Goal: Information Seeking & Learning: Find specific fact

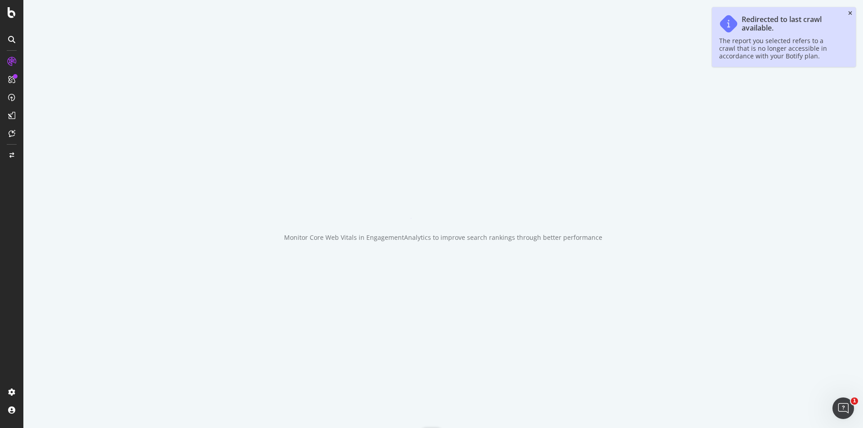
click at [850, 11] on icon "close toast" at bounding box center [850, 13] width 4 height 5
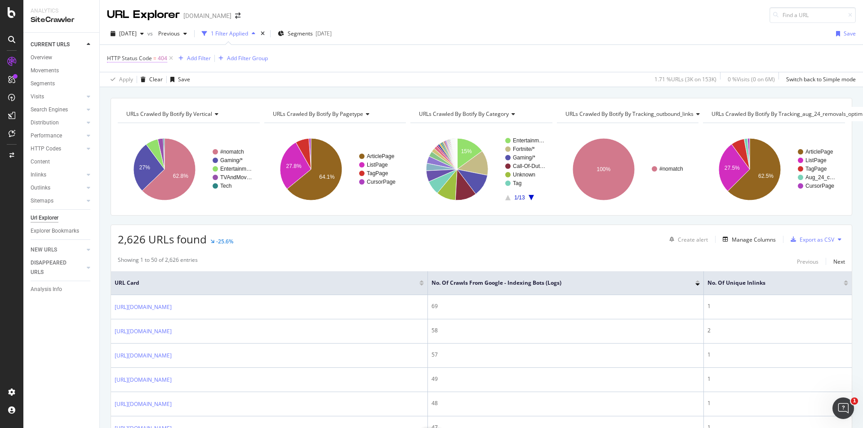
click at [153, 56] on span "=" at bounding box center [154, 58] width 3 height 8
click at [147, 39] on div "2024 Nov. 24th" at bounding box center [127, 33] width 40 height 13
click at [147, 64] on div "2025 Sep. 6th" at bounding box center [144, 66] width 48 height 8
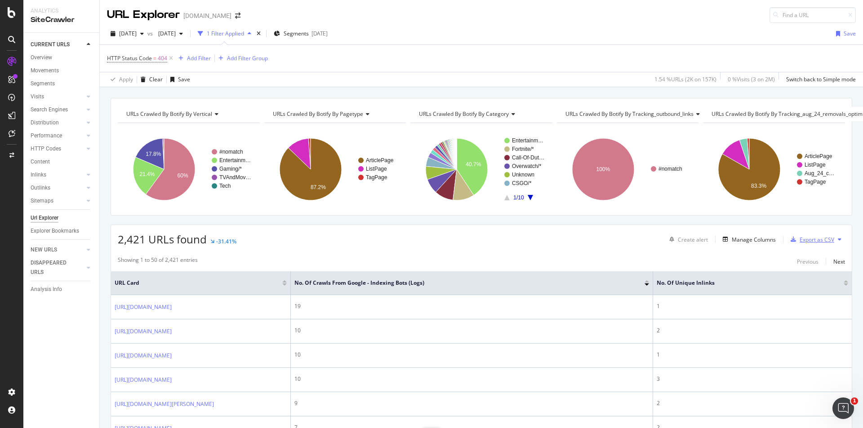
click at [815, 239] on div "Export as CSV" at bounding box center [817, 240] width 35 height 8
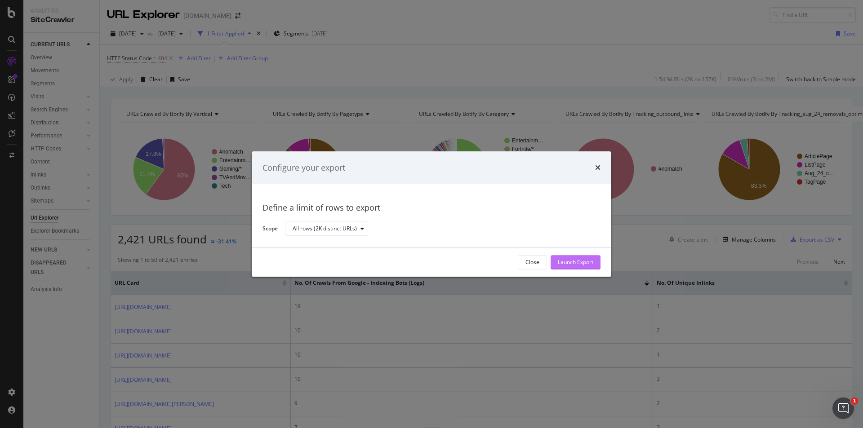
click at [573, 259] on div "Launch Export" at bounding box center [576, 263] width 36 height 8
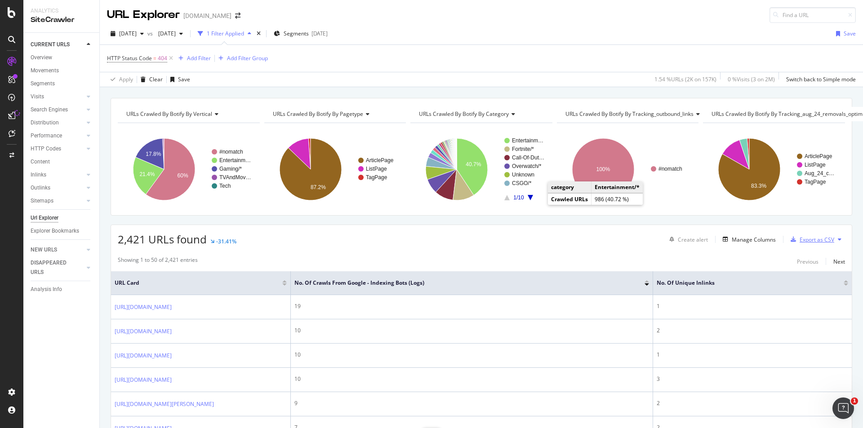
click at [800, 242] on div "Export as CSV" at bounding box center [817, 240] width 35 height 8
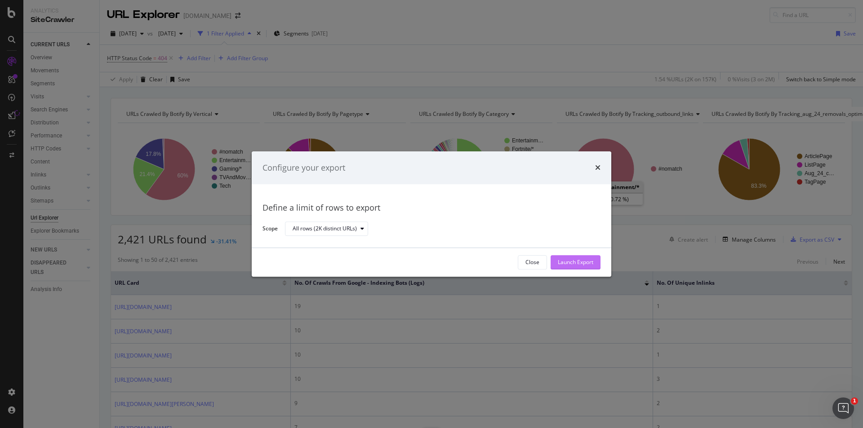
click at [591, 264] on div "Launch Export" at bounding box center [576, 263] width 36 height 8
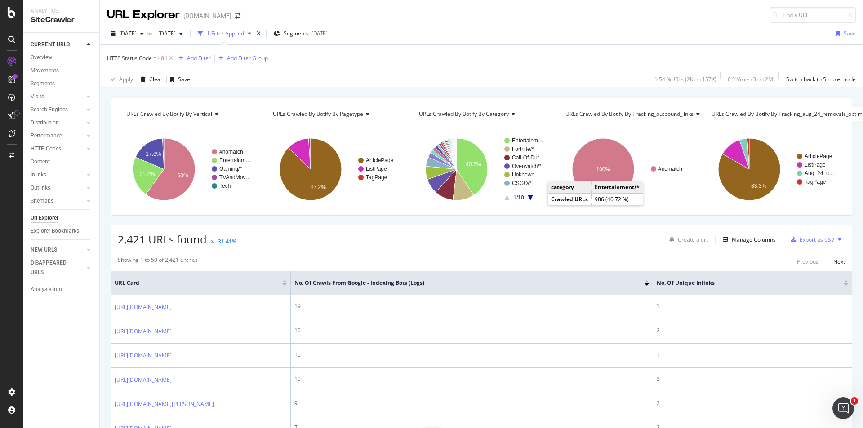
click at [592, 263] on div "Showing 1 to 50 of 2,421 entries Previous Next" at bounding box center [481, 261] width 741 height 11
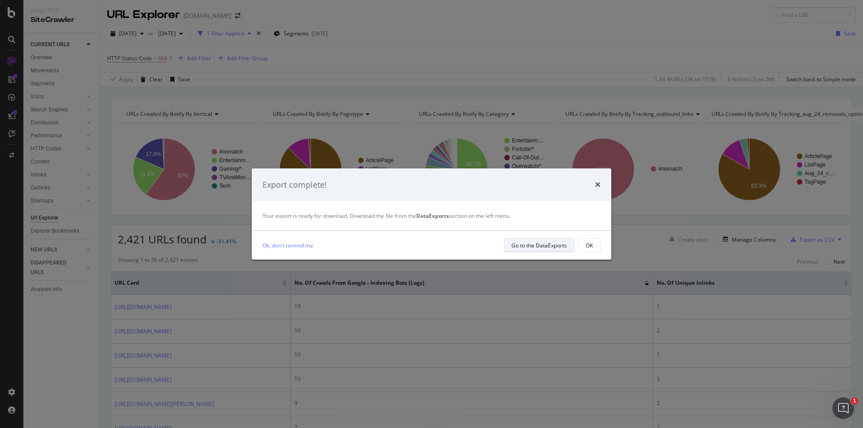
click at [536, 242] on div "Go to the DataExports" at bounding box center [538, 246] width 55 height 8
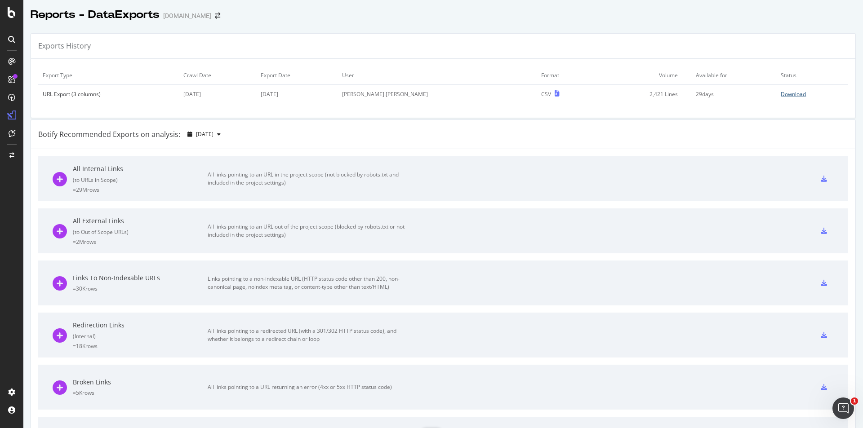
click at [782, 96] on div "Download" at bounding box center [793, 94] width 25 height 8
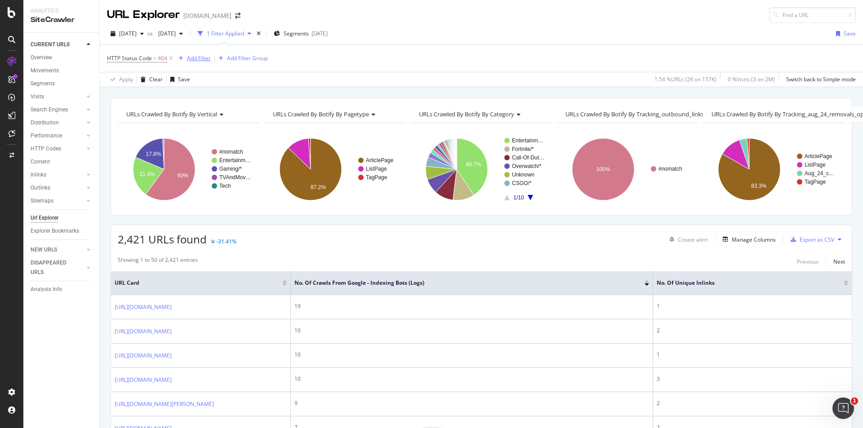
click at [203, 55] on div "Add Filter" at bounding box center [199, 58] width 24 height 8
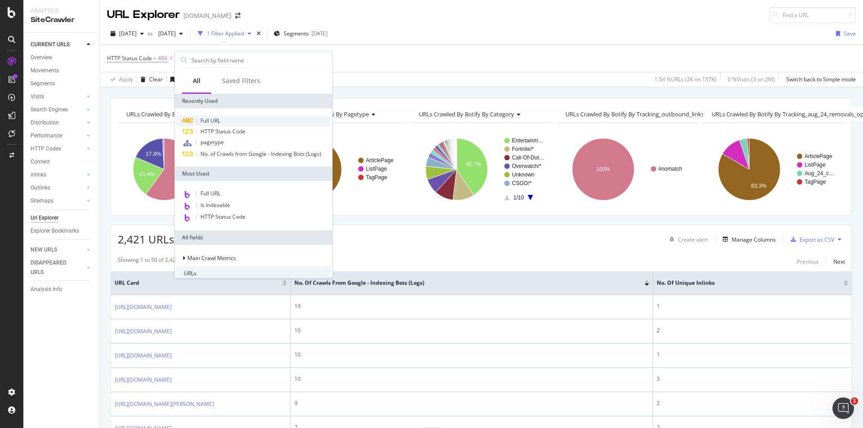
click at [222, 117] on div "Full URL" at bounding box center [254, 121] width 154 height 11
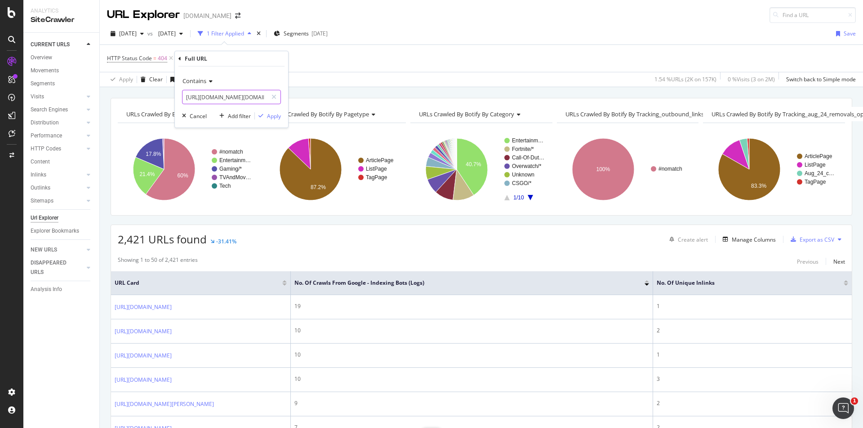
click at [234, 95] on input "https://www.dexerto.com/call-of-duty/black-ops-6-players-claim-one-frustrating-…" at bounding box center [224, 97] width 85 height 14
paste input "entertainment/twitch-donator-trolls-pokimane-roomate-fedmyster-love-story-113289"
type input "https://www.dexerto.com/entertainment/twitch-donator-trolls-pokimane-roomate-fe…"
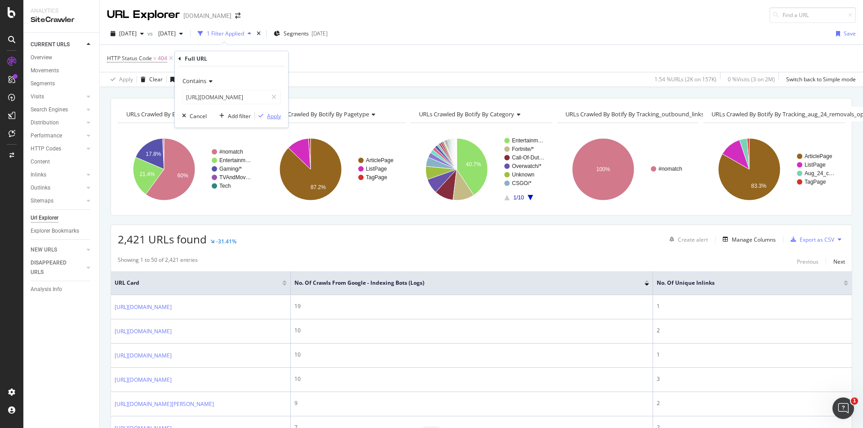
click at [272, 113] on div "Apply" at bounding box center [274, 116] width 14 height 8
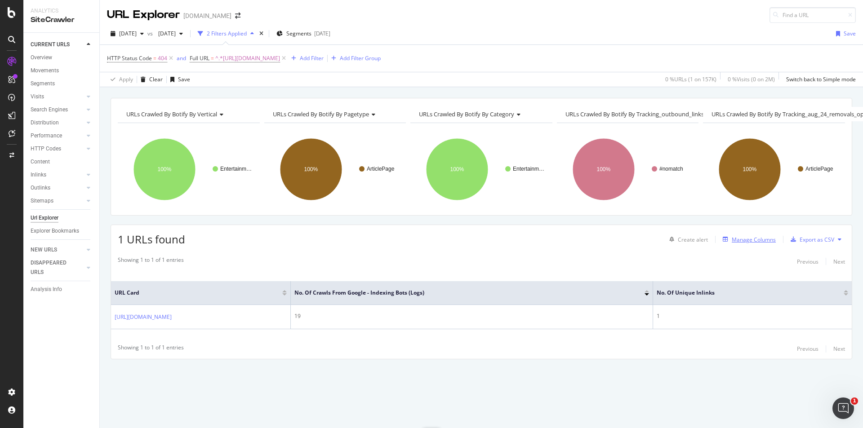
click at [744, 240] on div "Manage Columns" at bounding box center [754, 240] width 44 height 8
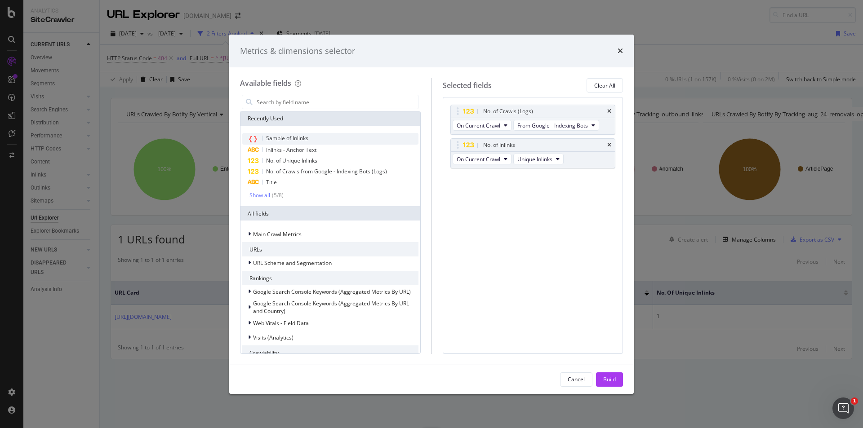
click at [305, 136] on span "Sample of Inlinks" at bounding box center [287, 138] width 42 height 8
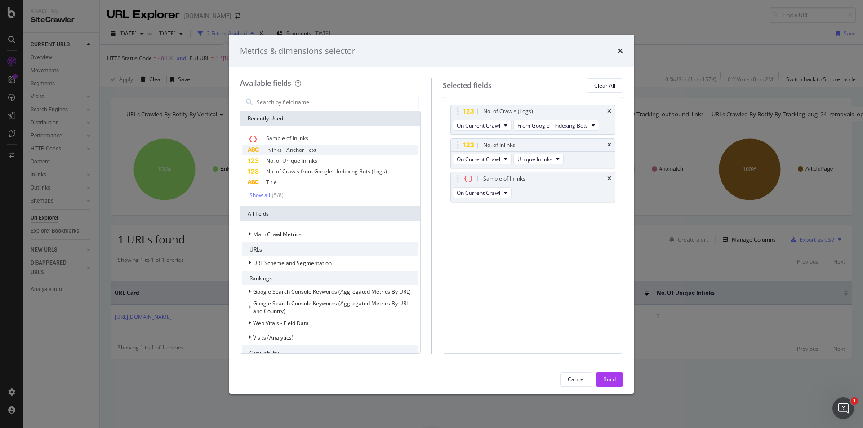
click at [305, 145] on div "Inlinks - Anchor Text" at bounding box center [330, 150] width 176 height 11
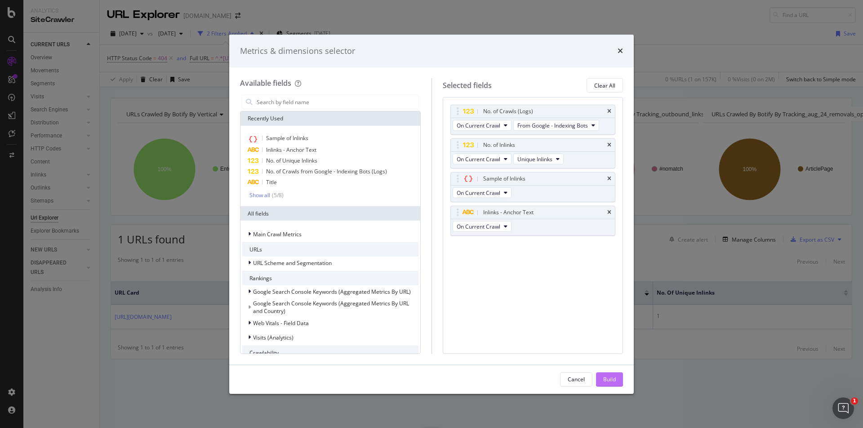
click at [622, 383] on button "Build" at bounding box center [609, 380] width 27 height 14
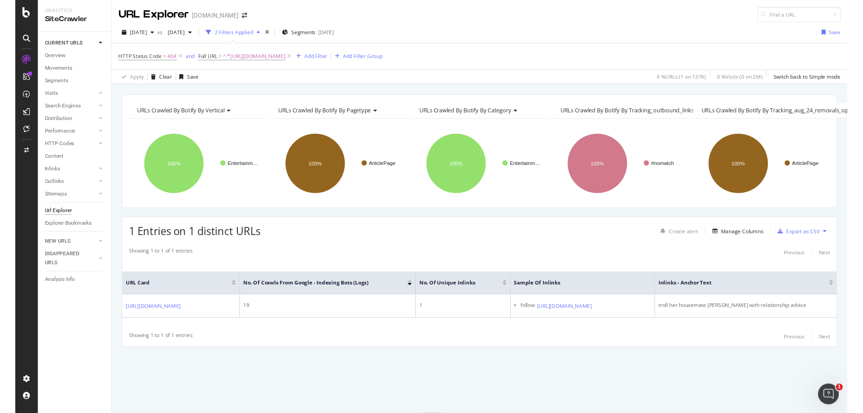
scroll to position [0, 98]
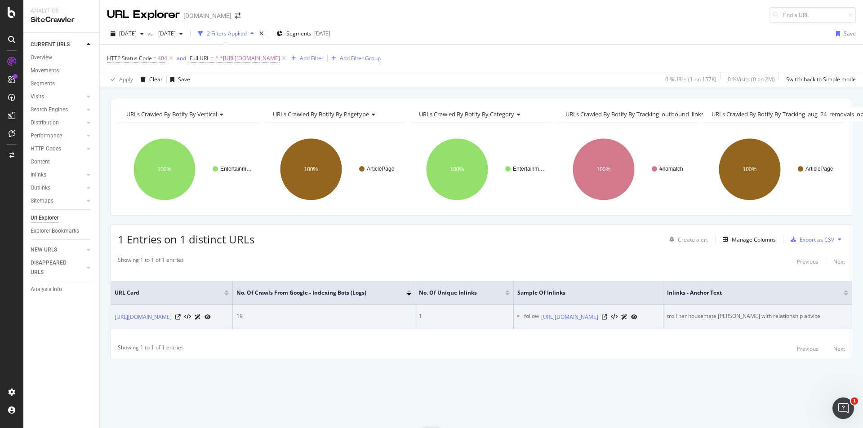
click at [772, 312] on div "troll her housemate Fedmmyster with relationship advice" at bounding box center [757, 316] width 181 height 8
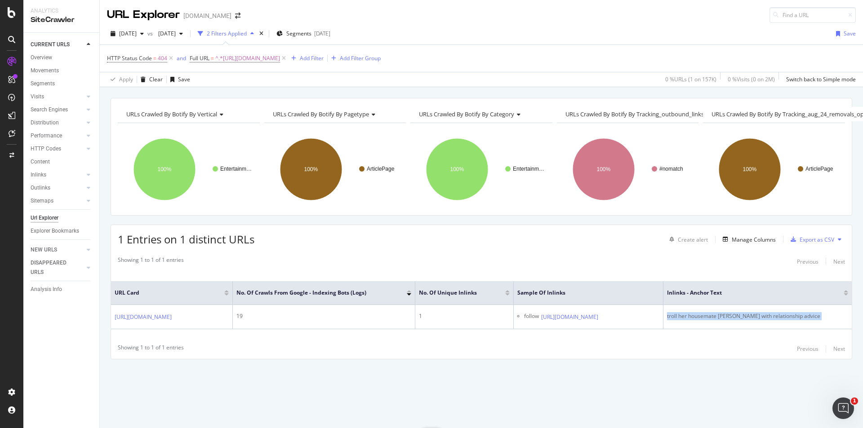
copy div "troll her housemate Fedmmyster with relationship advice"
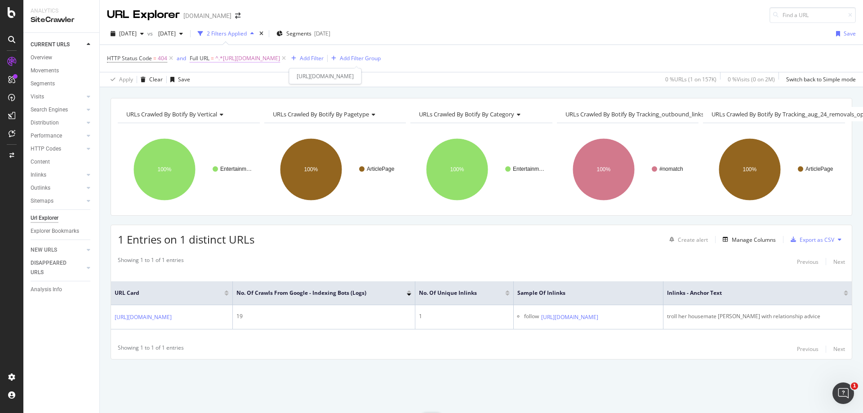
click at [271, 62] on span "^.*https://www.dexerto.com/entertainment/twitch-donator-trolls-pokimane-roomate…" at bounding box center [247, 58] width 65 height 13
click at [249, 94] on input "https://www.dexerto.com/entertainment/twitch-donator-trolls-pokimane-roomate-fe…" at bounding box center [239, 96] width 85 height 14
paste input "overwatch/an-overwatch-player-flipped-the-maps-and-its-bizarre-267085"
type input "https://www.dexerto.com/overwatch/an-overwatch-player-flipped-the-maps-and-its-…"
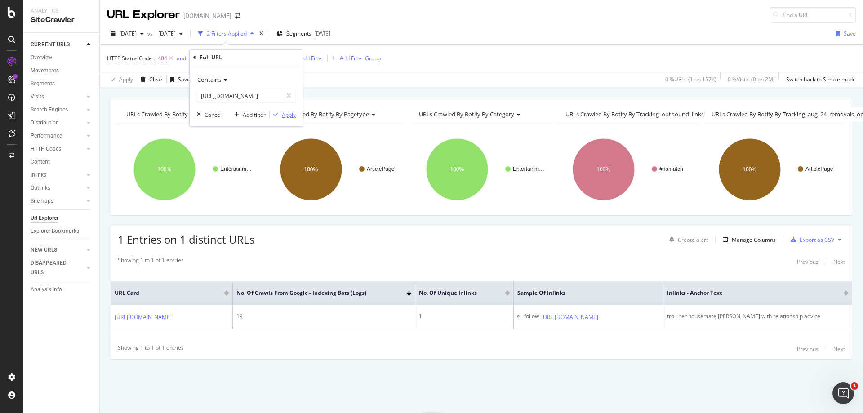
scroll to position [0, 0]
click at [285, 113] on div "Apply" at bounding box center [289, 115] width 14 height 8
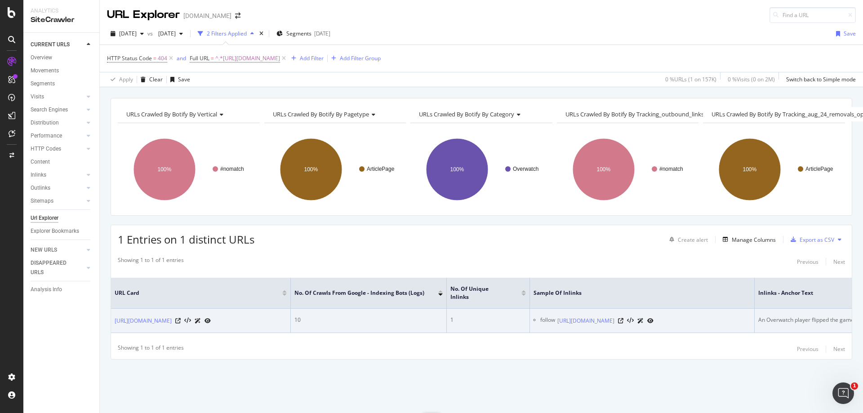
click at [791, 316] on div "An Overwatch player flipped the game’s maps and it’s bizarre" at bounding box center [834, 320] width 153 height 8
copy div "An Overwatch player flipped the game’s maps and it’s bizarre"
click at [623, 318] on icon at bounding box center [620, 320] width 5 height 5
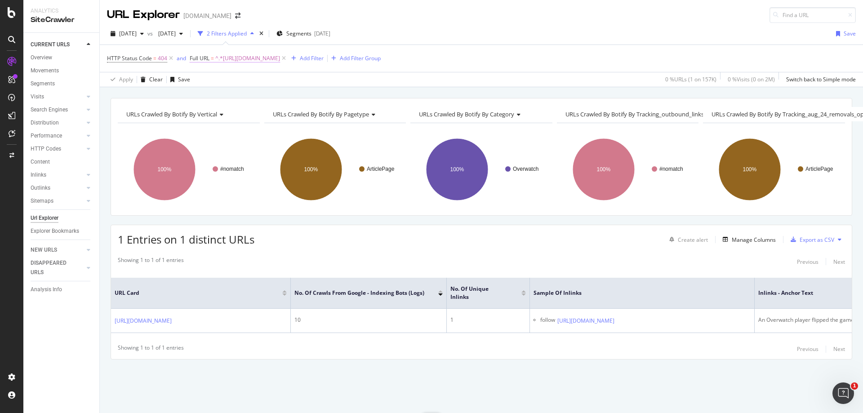
click at [279, 59] on span "^.*https://www.dexerto.com/overwatch/an-overwatch-player-flipped-the-maps-and-i…" at bounding box center [247, 58] width 65 height 13
click at [267, 95] on input "https://www.dexerto.com/overwatch/an-overwatch-player-flipped-the-maps-and-its-…" at bounding box center [239, 96] width 85 height 14
paste input "call-of-duty/the-most-controversial-roster-change-in-call-of-duty-history-13648…"
type input "https://www.dexerto.com/call-of-duty/the-most-controversial-roster-change-in-ca…"
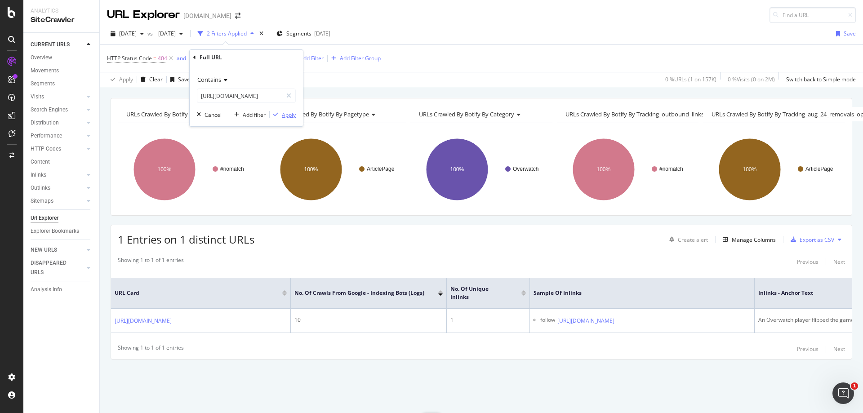
scroll to position [0, 0]
click at [288, 112] on div "Apply" at bounding box center [289, 115] width 14 height 8
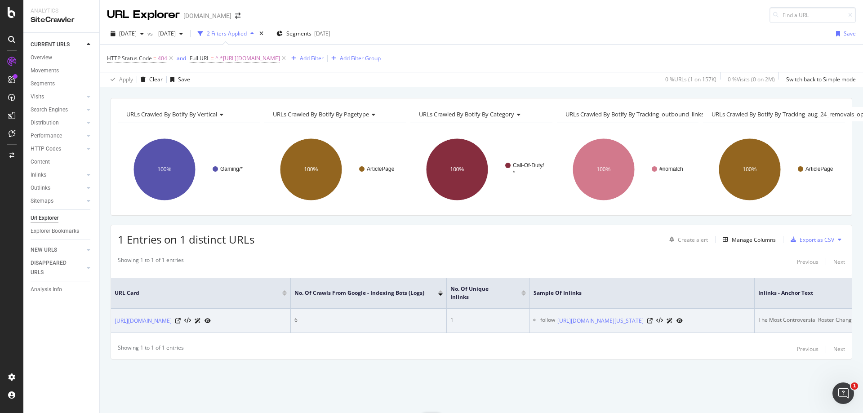
click at [807, 316] on div "The Most Controversial Roster Change in Call of Duty History" at bounding box center [834, 320] width 152 height 8
click at [808, 316] on div "The Most Controversial Roster Change in Call of Duty History" at bounding box center [834, 320] width 152 height 8
copy div "The Most Controversial Roster Change in Call of Duty History"
click at [653, 318] on icon at bounding box center [649, 320] width 5 height 5
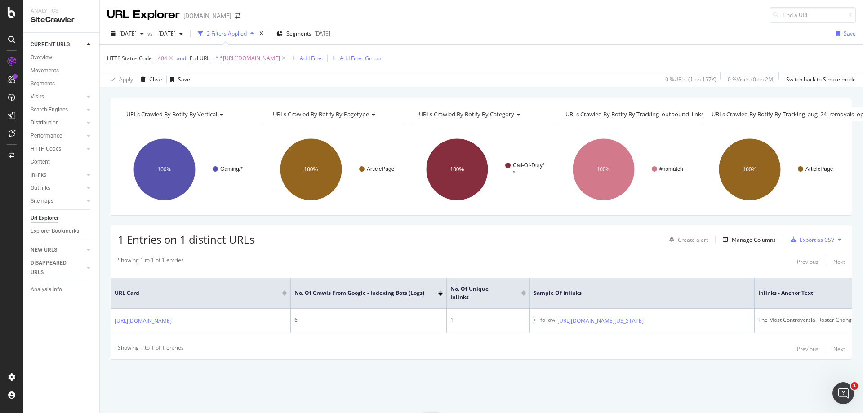
click at [274, 65] on div "HTTP Status Code = 404 and Full URL = ^.*https://www.dexerto.com/call-of-duty/t…" at bounding box center [481, 58] width 749 height 27
click at [275, 60] on span "^.*https://www.dexerto.com/call-of-duty/the-most-controversial-roster-change-in…" at bounding box center [247, 58] width 65 height 13
click at [256, 96] on input "https://www.dexerto.com/call-of-duty/the-most-controversial-roster-change-in-ca…" at bounding box center [239, 96] width 85 height 14
paste input "fortnite-battle-royale/epic-games-announces-that-remote-explosives-will-be-temp…"
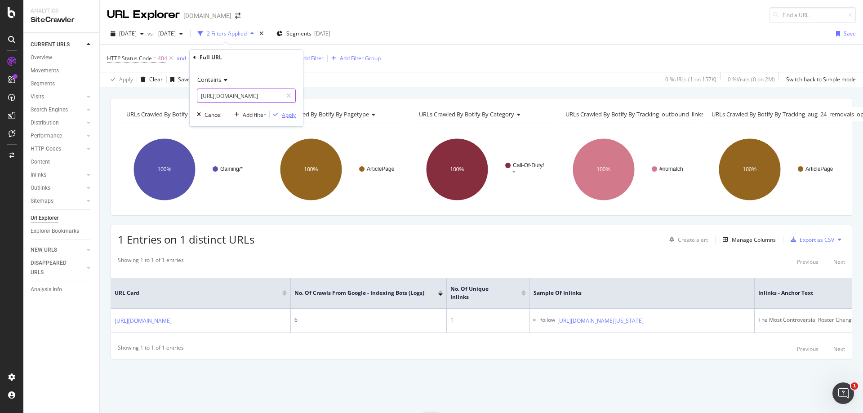
type input "https://www.dexerto.com/fortnite-battle-royale/epic-games-announces-that-remote…"
click at [293, 112] on div "Apply" at bounding box center [289, 115] width 14 height 8
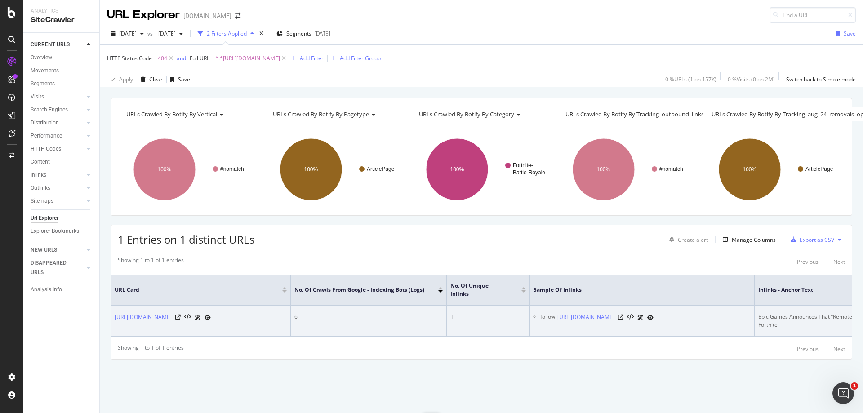
click at [784, 313] on div "Epic Games Announces That “Remote Explosives’ Will be Temporarily Disabled in F…" at bounding box center [867, 321] width 218 height 16
copy div "Epic Games Announces That “Remote Explosives’ Will be Temporarily Disabled in F…"
click at [623, 315] on icon at bounding box center [620, 317] width 5 height 5
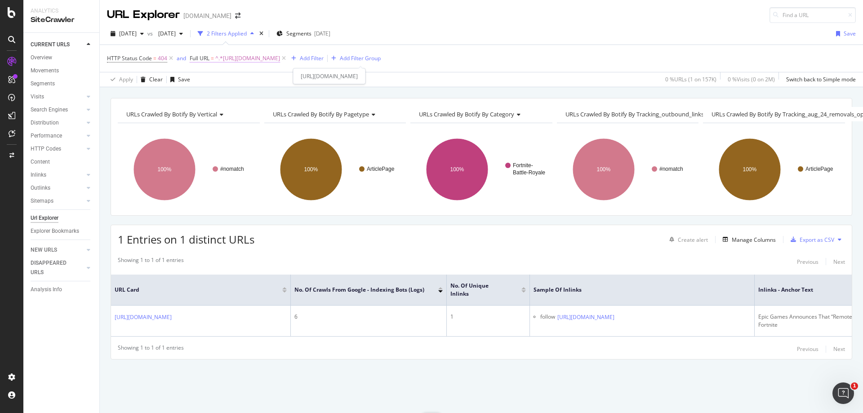
click at [280, 58] on span "^.*https://www.dexerto.com/fortnite-battle-royale/epic-games-announces-that-rem…" at bounding box center [247, 58] width 65 height 13
click at [233, 98] on input "https://www.dexerto.com/fortnite-battle-royale/epic-games-announces-that-remote…" at bounding box center [239, 96] width 85 height 14
paste input "/elon-musk-jokes-about-deleting-fortnite-and-the-responses-are-hilarious-19551"
type input "https://www.dexerto.com/fortnite/elon-musk-jokes-about-deleting-fortnite-and-th…"
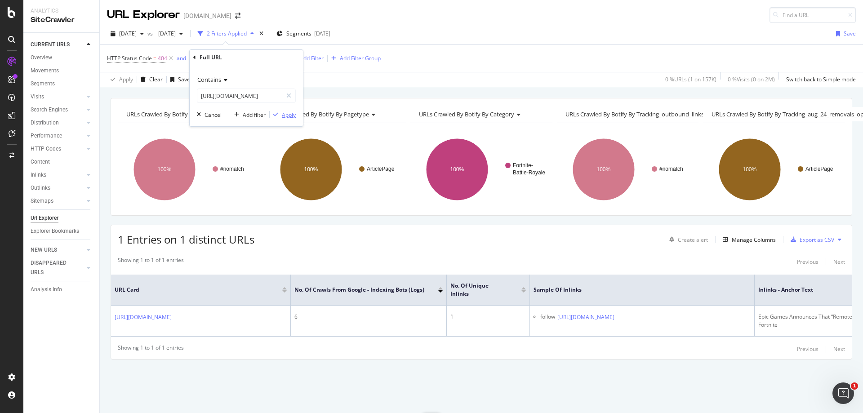
click at [288, 110] on button "Apply" at bounding box center [283, 114] width 26 height 9
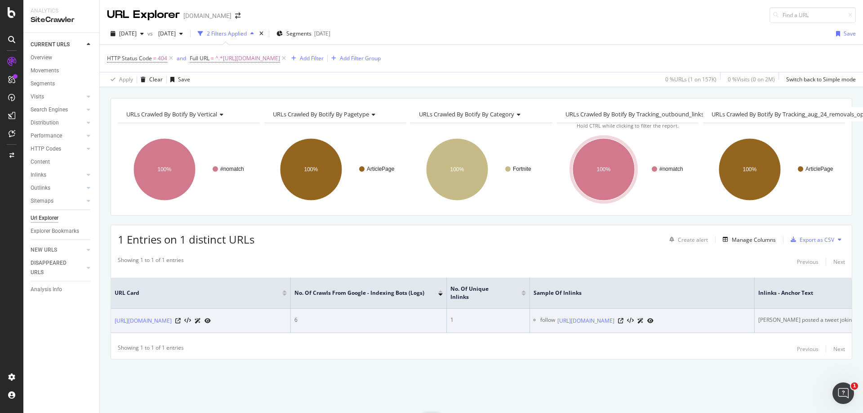
click at [769, 316] on div "Musk posted a tweet joking about deleting Fortnite" at bounding box center [835, 320] width 155 height 8
copy div "Musk posted a tweet joking about deleting Fortnite"
click at [623, 318] on icon at bounding box center [620, 320] width 5 height 5
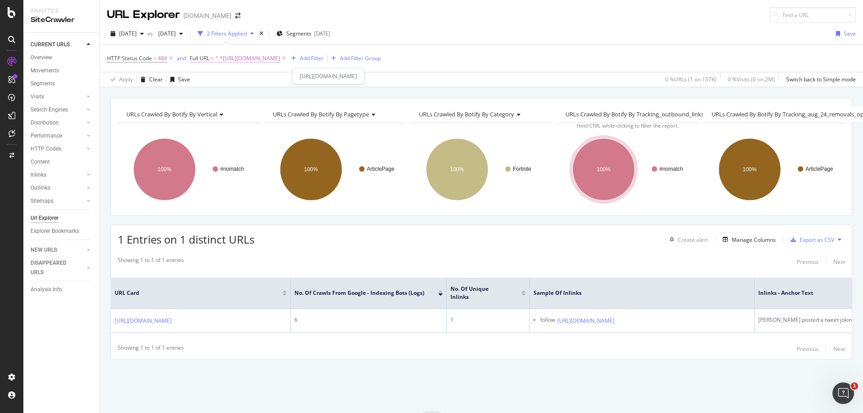
click at [280, 60] on span "^.*https://www.dexerto.com/fortnite/elon-musk-jokes-about-deleting-fortnite-and…" at bounding box center [247, 58] width 65 height 13
click at [247, 99] on input "https://www.dexerto.com/fortnite/elon-musk-jokes-about-deleting-fortnite-and-th…" at bounding box center [239, 96] width 85 height 14
paste input "csgo/what-do-the-faceit-london-major-csgo-stickers-look-like-full-image-gallery…"
type input "https://www.dexerto.com/csgo/what-do-the-faceit-london-major-csgo-stickers-look…"
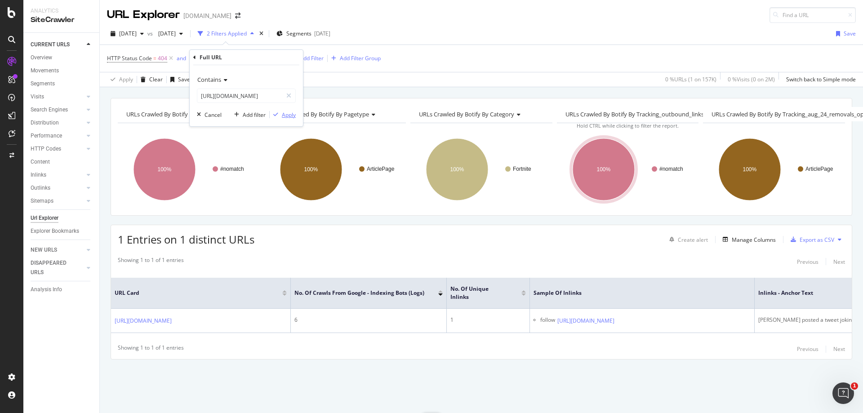
click at [282, 116] on div "Apply" at bounding box center [289, 115] width 14 height 8
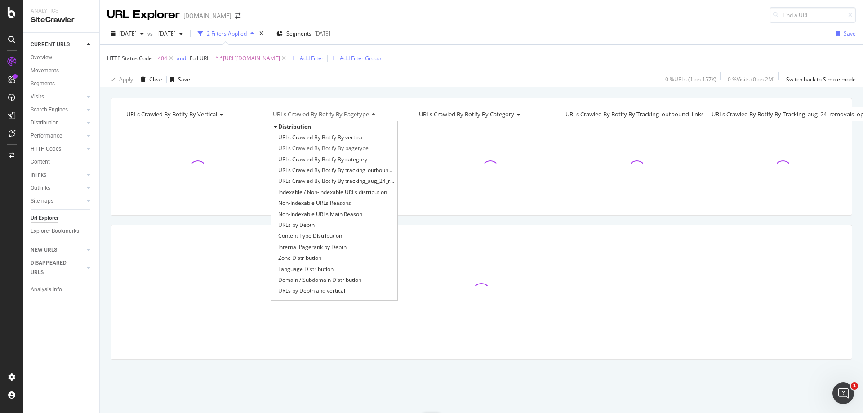
click at [365, 87] on div "2025 Sep. 6th vs 2024 Oct. 5th 2 Filters Applied Segments 2024-08-20 Save HTTP …" at bounding box center [481, 55] width 763 height 64
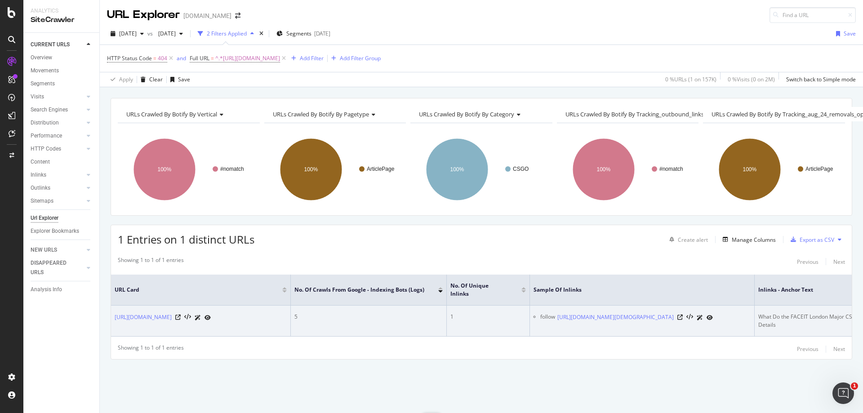
click at [769, 313] on div "What Do the FACEIT London Major CS:GO Stickers Look Like? Full Image Gallery & …" at bounding box center [867, 321] width 218 height 16
copy div "What Do the FACEIT London Major CS:GO Stickers Look Like? Full Image Gallery & …"
click at [713, 313] on div at bounding box center [695, 317] width 36 height 9
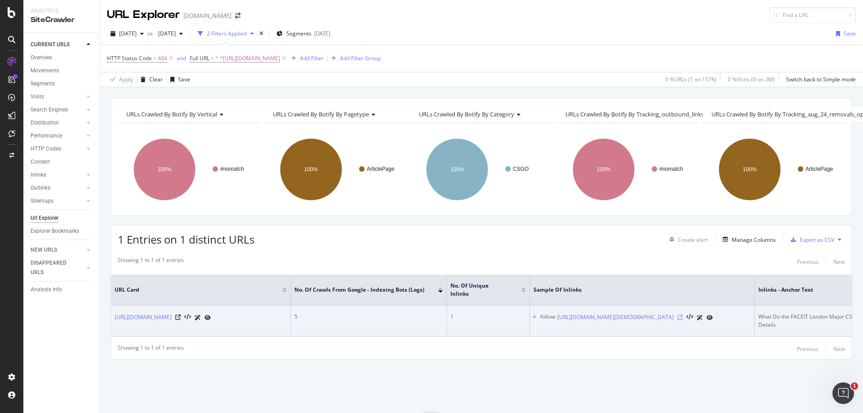
click at [683, 315] on icon at bounding box center [679, 317] width 5 height 5
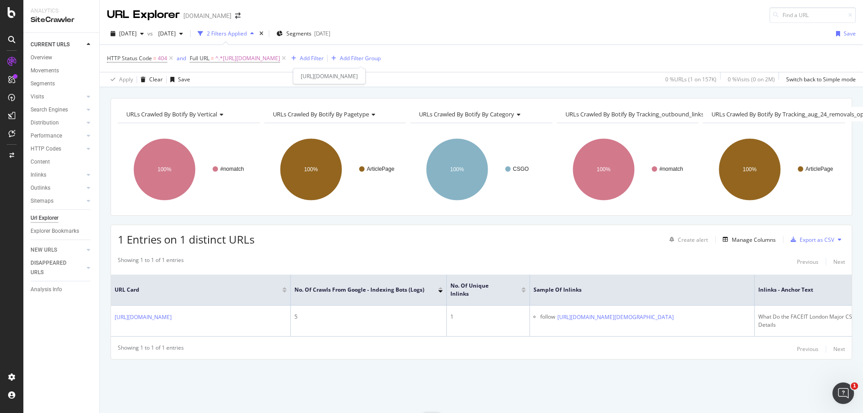
click at [282, 51] on div "HTTP Status Code = 404 and Full URL = ^.*https://www.dexerto.com/csgo/what-do-t…" at bounding box center [481, 58] width 749 height 27
click at [280, 62] on span "^.*https://www.dexerto.com/csgo/what-do-the-faceit-london-major-csgo-stickers-l…" at bounding box center [247, 58] width 65 height 13
click at [257, 91] on input "https://www.dexerto.com/csgo/what-do-the-faceit-london-major-csgo-stickers-look…" at bounding box center [239, 96] width 85 height 14
paste input "gaming/monster-hunter-wilds-release-date-platforms-trailer-2422400"
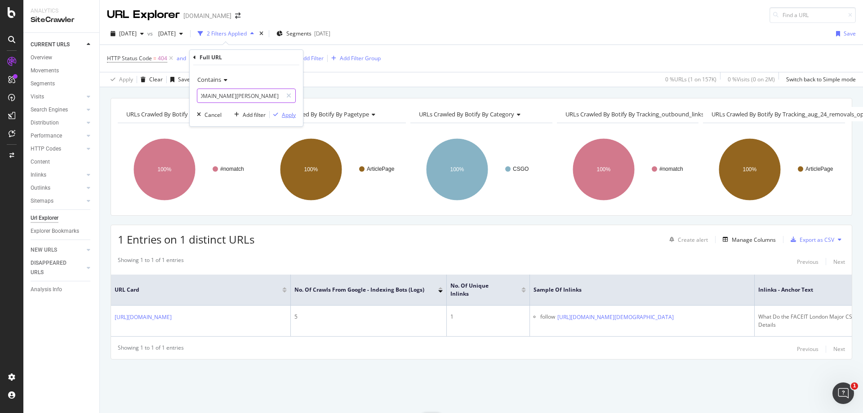
type input "https://www.dexerto.com/gaming/monster-hunter-wilds-release-date-platforms-trai…"
click at [291, 115] on div "Apply" at bounding box center [289, 115] width 14 height 8
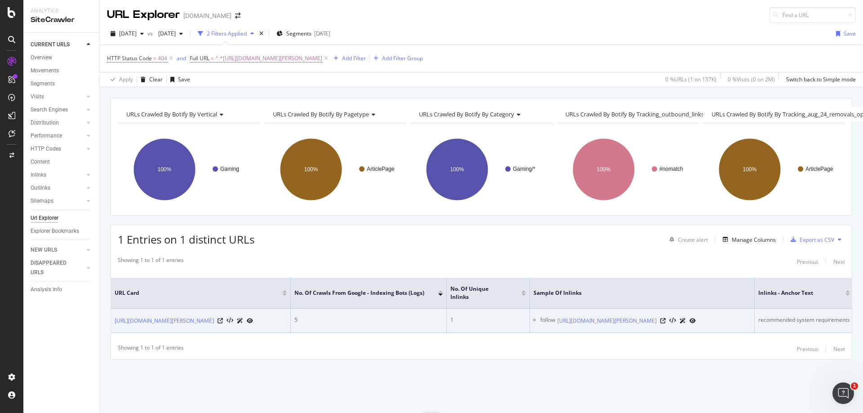
click at [787, 316] on div "recommended system requirements" at bounding box center [804, 320] width 92 height 8
copy div "recommended system requirements"
click at [666, 318] on icon at bounding box center [662, 320] width 5 height 5
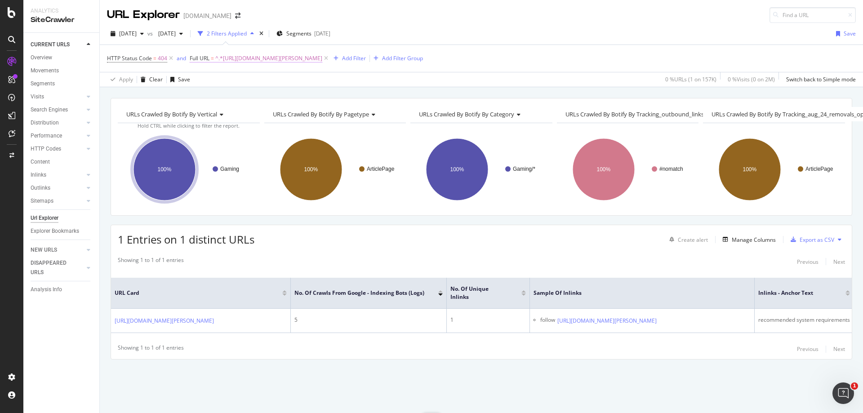
click at [280, 62] on span "^.*https://www.dexerto.com/gaming/monster-hunter-wilds-release-date-platforms-t…" at bounding box center [268, 58] width 107 height 13
click at [271, 94] on input "https://www.dexerto.com/gaming/monster-hunter-wilds-release-date-platforms-trai…" at bounding box center [239, 96] width 85 height 14
paste input "tekken/tekken-pro-destroys-commentator-with-hilarious-roast-during-tournament-2…"
type input "https://www.dexerto.com/tekken/tekken-pro-destroys-commentator-with-hilarious-r…"
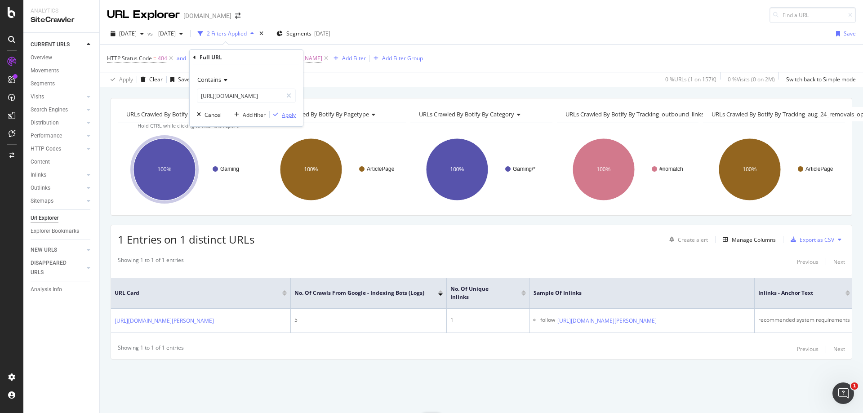
click at [287, 111] on div "Apply" at bounding box center [289, 115] width 14 height 8
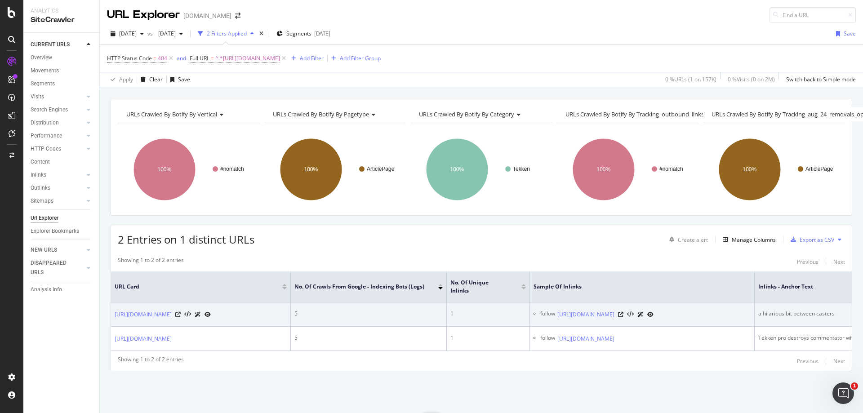
click at [798, 310] on div "a hilarious bit between casters" at bounding box center [850, 314] width 184 height 8
copy tbody "a hilarious bit between casters"
click at [623, 313] on icon at bounding box center [620, 314] width 5 height 5
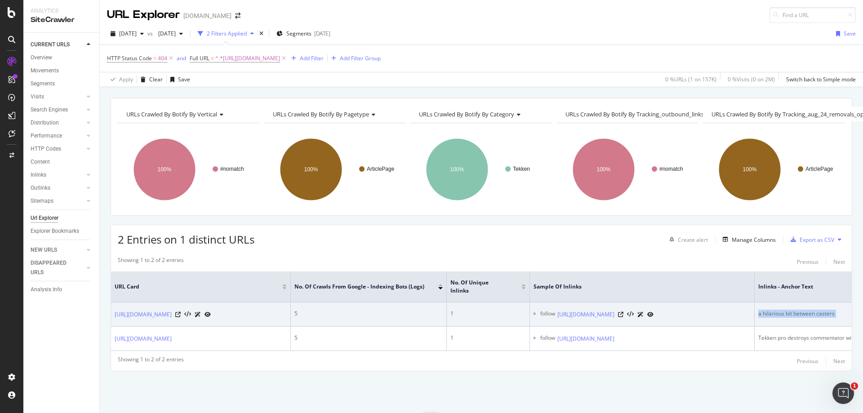
click at [800, 302] on td "a hilarious bit between casters" at bounding box center [850, 314] width 191 height 24
click at [800, 310] on div "a hilarious bit between casters" at bounding box center [850, 314] width 184 height 8
copy tbody "a hilarious bit between casters"
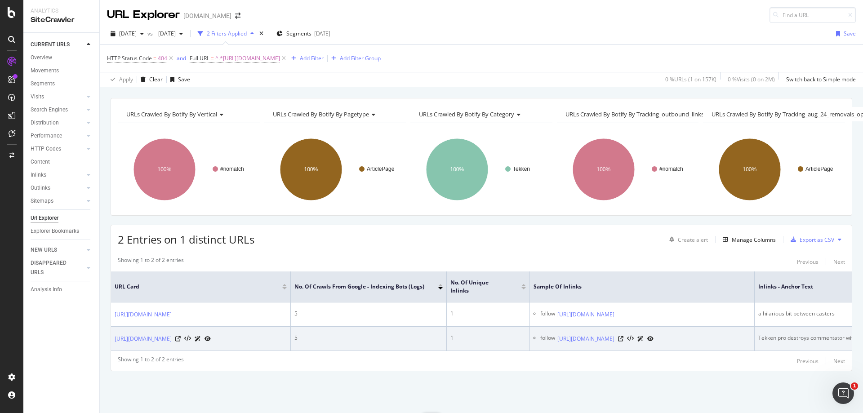
click at [775, 342] on div "Tekken pro destroys commentator with hilarious roast during tournament" at bounding box center [850, 338] width 184 height 8
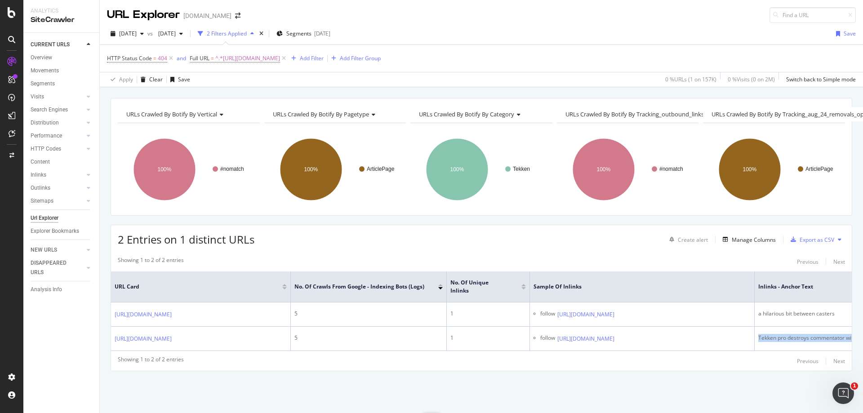
copy div "Tekken pro destroys commentator with hilarious roast during tournament"
click at [268, 52] on span "^.*https://www.dexerto.com/tekken/tekken-pro-destroys-commentator-with-hilariou…" at bounding box center [247, 58] width 65 height 13
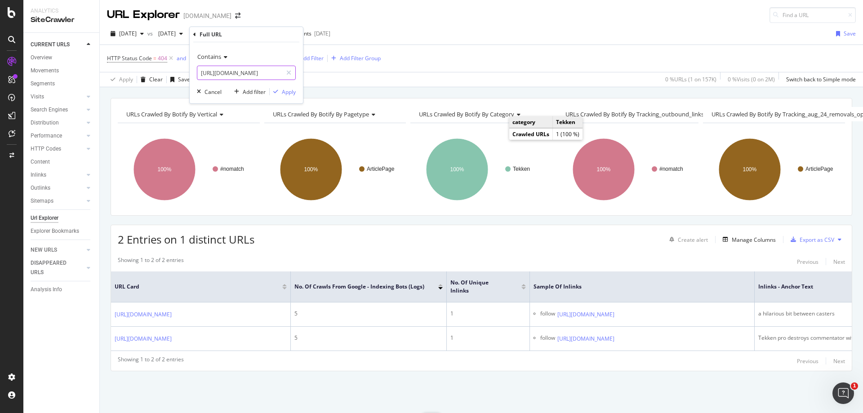
click at [254, 71] on input "https://www.dexerto.com/tekken/tekken-pro-destroys-commentator-with-hilarious-r…" at bounding box center [239, 73] width 85 height 14
paste input "entertainment/twitch-streamer-reduced-to-tears-hits-1000-subs-after-7-years-121…"
type input "https://www.dexerto.com/entertainment/twitch-streamer-reduced-to-tears-hits-100…"
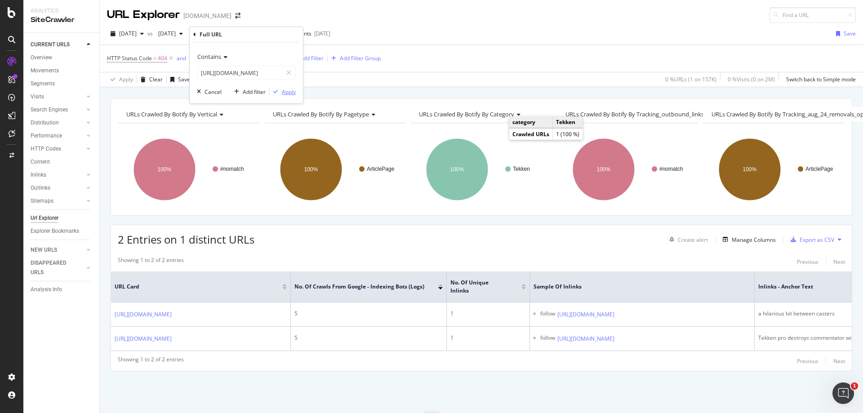
click at [293, 93] on div "Apply" at bounding box center [289, 92] width 14 height 8
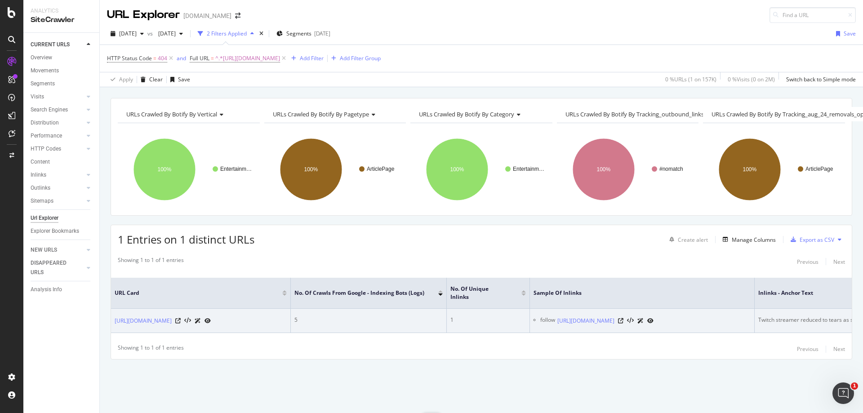
click at [801, 316] on div "Twitch streamer reduced to tears as she hits 1,000 subs after 7 years" at bounding box center [844, 320] width 173 height 8
click at [653, 316] on div "https://www.dexerto.com/entertainment/wow-classic-streamers-hearth-teleport-end…" at bounding box center [605, 320] width 96 height 9
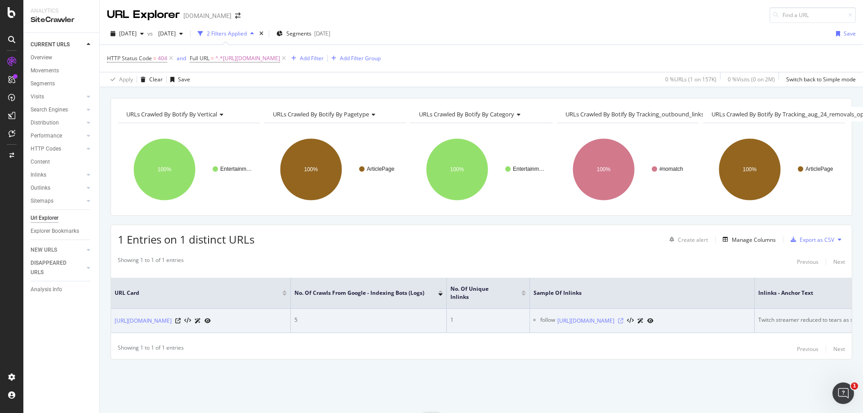
click at [623, 318] on icon at bounding box center [620, 320] width 5 height 5
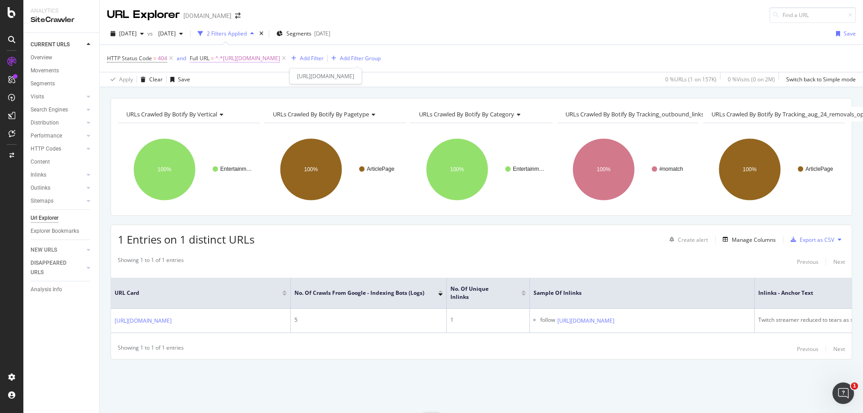
click at [280, 59] on span "^.*https://www.dexerto.com/entertainment/twitch-streamer-reduced-to-tears-hits-…" at bounding box center [247, 58] width 65 height 13
click at [236, 102] on input "https://www.dexerto.com/entertainment/twitch-streamer-reduced-to-tears-hits-100…" at bounding box center [239, 96] width 85 height 14
paste input "call-of-duty/shroud-proves-hes-human-after-all-with-this-hilarious-death-during…"
type input "https://www.dexerto.com/call-of-duty/shroud-proves-hes-human-after-all-with-thi…"
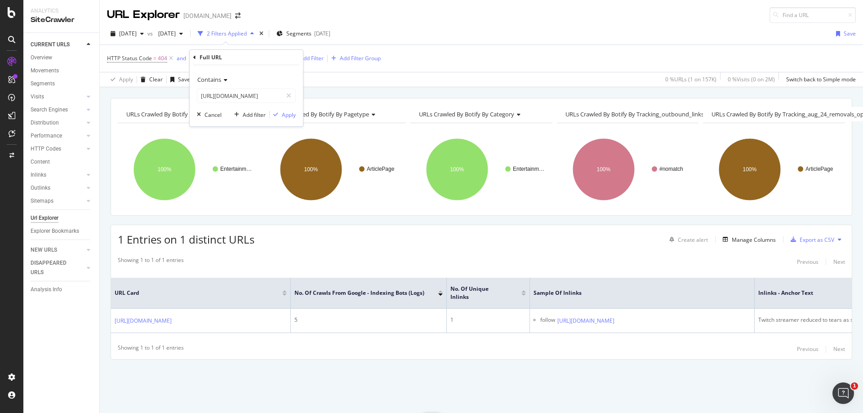
scroll to position [0, 0]
click at [296, 117] on div "Contains https://www.dexerto.com/call-of-duty/shroud-proves-hes-human-after-all…" at bounding box center [246, 95] width 113 height 61
click at [292, 117] on div "Apply" at bounding box center [289, 115] width 14 height 8
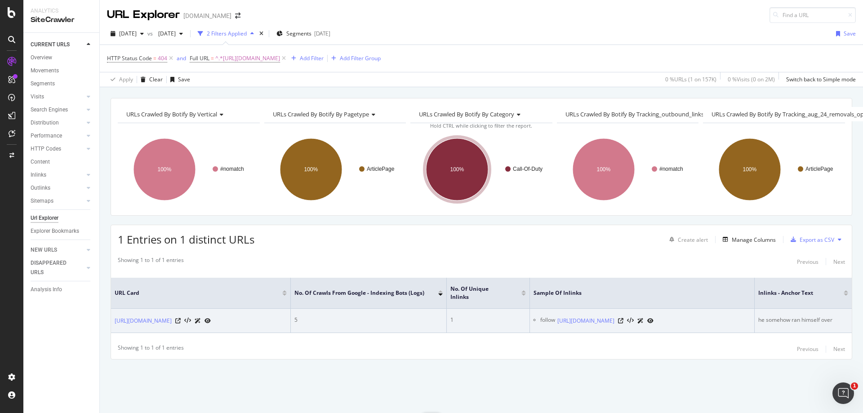
click at [815, 316] on div "he somehow ran himself over" at bounding box center [803, 320] width 90 height 8
click at [623, 319] on icon at bounding box center [620, 320] width 5 height 5
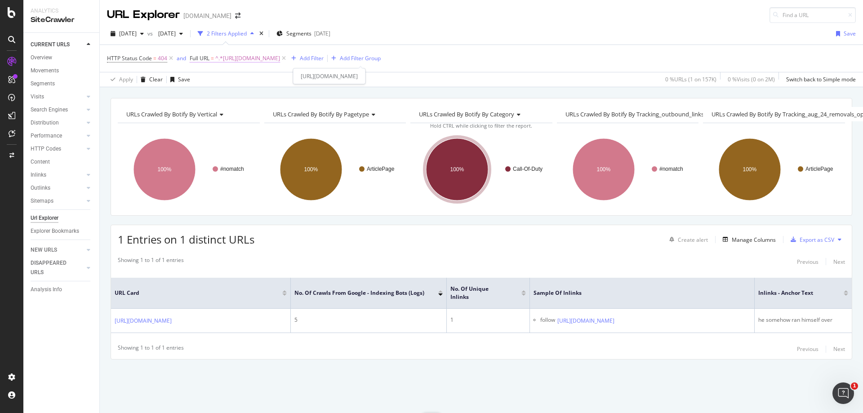
click at [280, 55] on span "^.*https://www.dexerto.com/call-of-duty/shroud-proves-hes-human-after-all-with-…" at bounding box center [247, 58] width 65 height 13
click at [243, 97] on input "https://www.dexerto.com/call-of-duty/shroud-proves-hes-human-after-all-with-thi…" at bounding box center [239, 96] width 85 height 14
paste input "fortnite/fortnite-youtuber-flamm-reveals-career-over-going-completely-blind-762…"
type input "https://www.dexerto.com/fortnite/fortnite-youtuber-flamm-reveals-career-over-go…"
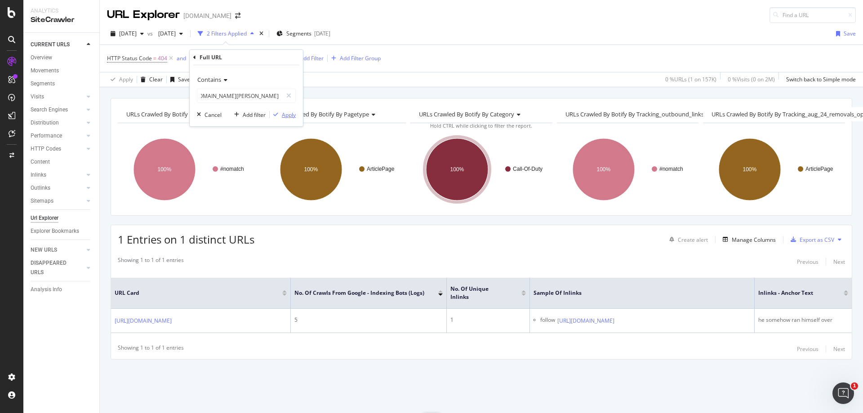
click at [286, 114] on div "Apply" at bounding box center [289, 115] width 14 height 8
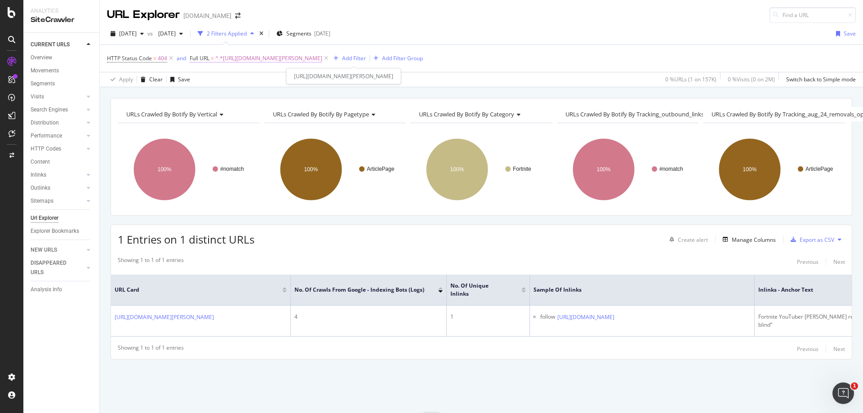
click at [322, 57] on span "^.*https://www.dexerto.com/fortnite/fortnite-youtuber-flamm-reveals-career-over…" at bounding box center [268, 58] width 107 height 13
click at [270, 93] on input "https://www.dexerto.com/fortnite/fortnite-youtuber-flamm-reveals-career-over-go…" at bounding box center [239, 96] width 85 height 14
click at [291, 116] on div "Apply" at bounding box center [289, 115] width 14 height 8
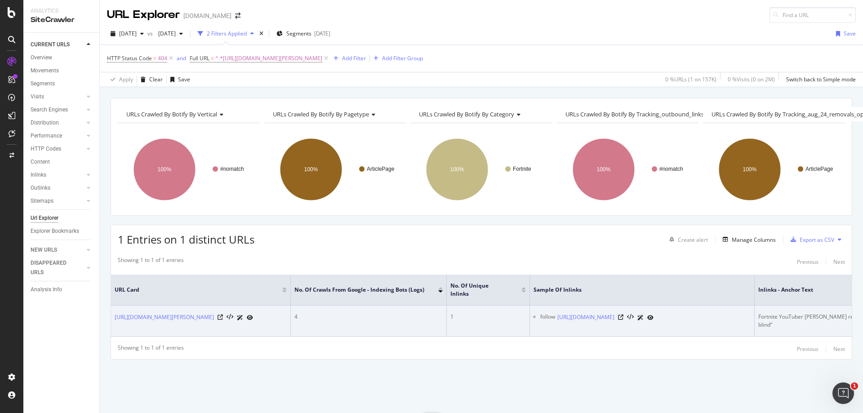
click at [795, 313] on div "Fortnite YouTuber Flamm reveals career is over as he’s going “completely blind”" at bounding box center [867, 321] width 218 height 16
click at [799, 313] on div "Fortnite YouTuber Flamm reveals career is over as he’s going “completely blind”" at bounding box center [867, 321] width 218 height 16
click at [623, 315] on icon at bounding box center [620, 317] width 5 height 5
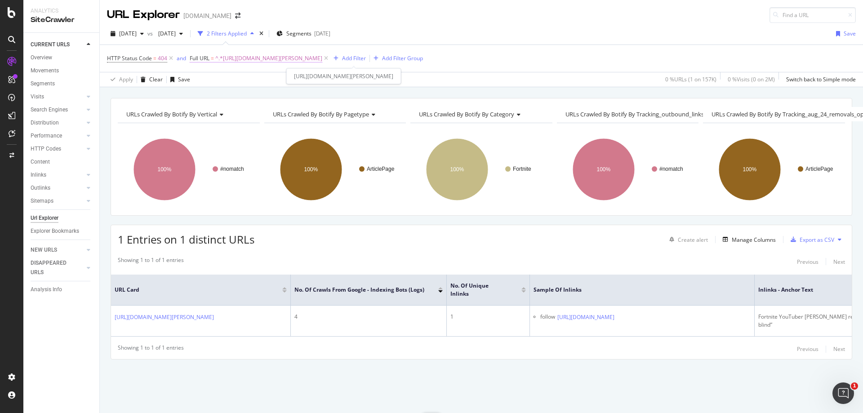
click at [302, 56] on span "^.*https://www.dexerto.com/fortnite/fortnite-youtuber-flamm-reveals-career-over…" at bounding box center [268, 58] width 107 height 13
click at [270, 95] on input "https://www.dexerto.com/fortnite/fortnite-youtuber-flamm-reveals-career-over-go…" at bounding box center [239, 96] width 85 height 14
paste input "javascript:void%200;"
type input "https://www.dexerto.com/javascript:void%200;/"
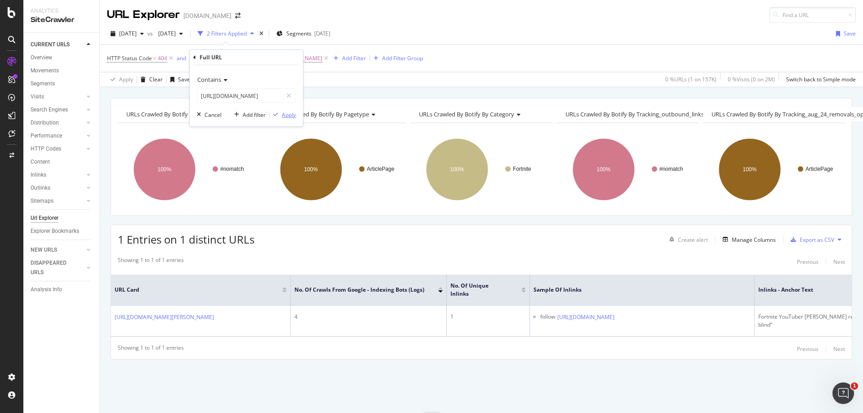
click at [288, 114] on div "Apply" at bounding box center [289, 115] width 14 height 8
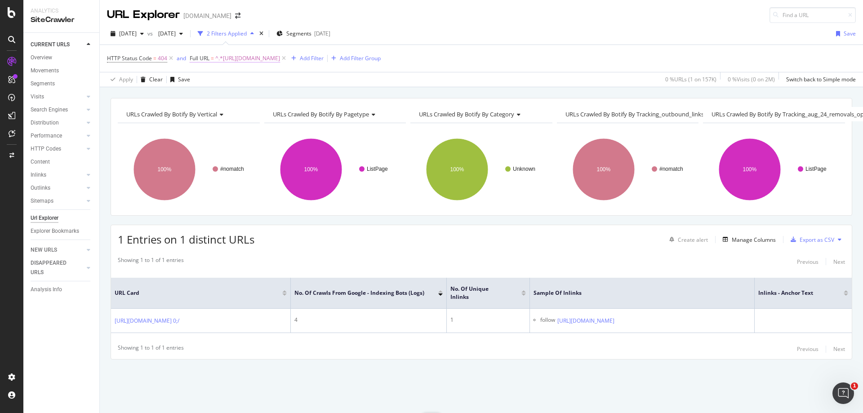
click at [280, 54] on span "^.*https://www.dexerto.com/javascript:void%200;/.*$" at bounding box center [247, 58] width 65 height 13
click at [249, 99] on input "https://www.dexerto.com/javascript:void%200;/" at bounding box center [239, 96] width 85 height 14
paste input "call-of-duty/dr-disrespect-has-a-message-for-david-vonderhaar-about-blackout-16…"
type input "https://www.dexerto.com/call-of-duty/dr-disrespect-has-a-message-for-david-vond…"
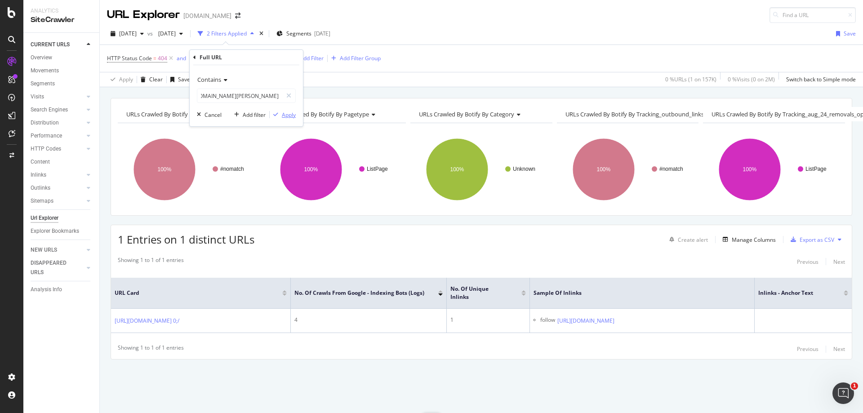
scroll to position [0, 0]
click at [288, 119] on button "Apply" at bounding box center [283, 114] width 26 height 9
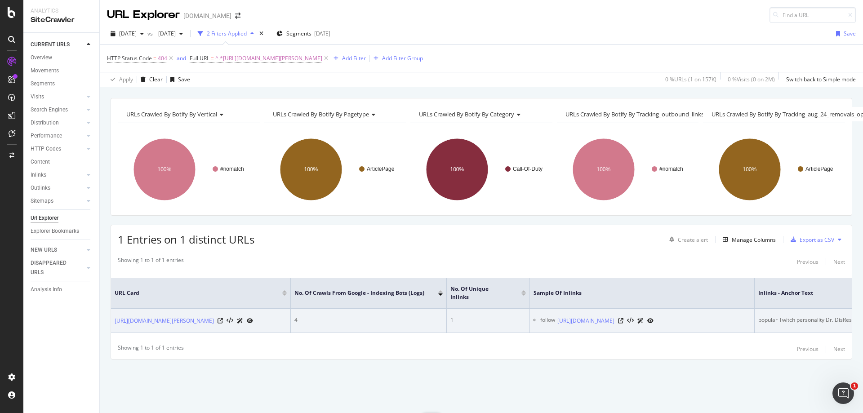
click at [796, 316] on div "popular Twitch personality Dr. DisRespect telling his stream that he “loves the…" at bounding box center [863, 320] width 211 height 8
click at [804, 316] on div "popular Twitch personality Dr. DisRespect telling his stream that he “loves the…" at bounding box center [863, 320] width 211 height 8
click at [623, 318] on icon at bounding box center [620, 320] width 5 height 5
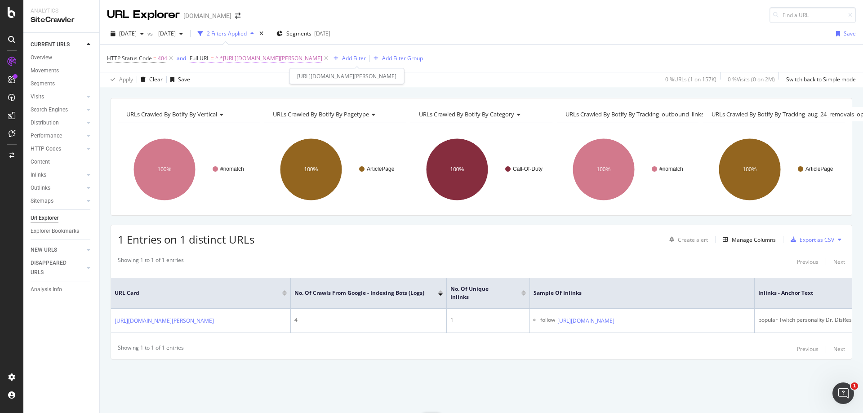
click at [322, 55] on span "^.*https://www.dexerto.com/call-of-duty/dr-disrespect-has-a-message-for-david-v…" at bounding box center [268, 58] width 107 height 13
click at [232, 92] on input "https://www.dexerto.com/call-of-duty/dr-disrespect-has-a-message-for-david-vond…" at bounding box center [239, 96] width 85 height 14
paste input "tv-movies/will-there-be-a-scream-7-2082998"
type input "https://www.dexerto.com/tv-movies/will-there-be-a-scream-7-2082998/"
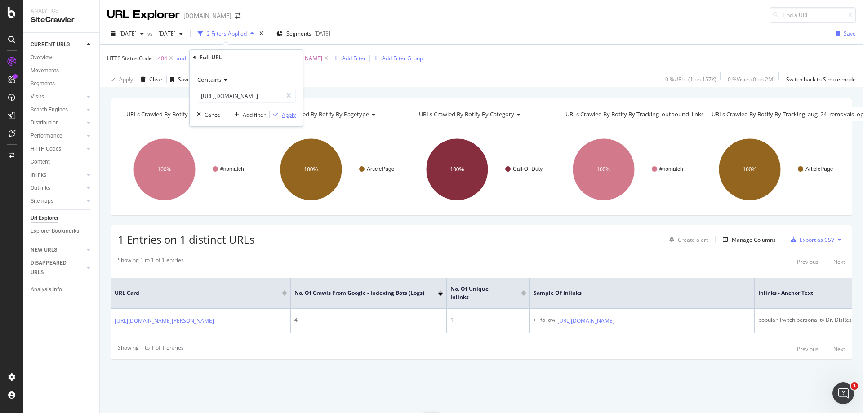
scroll to position [0, 0]
click at [293, 117] on div "Apply" at bounding box center [289, 115] width 14 height 8
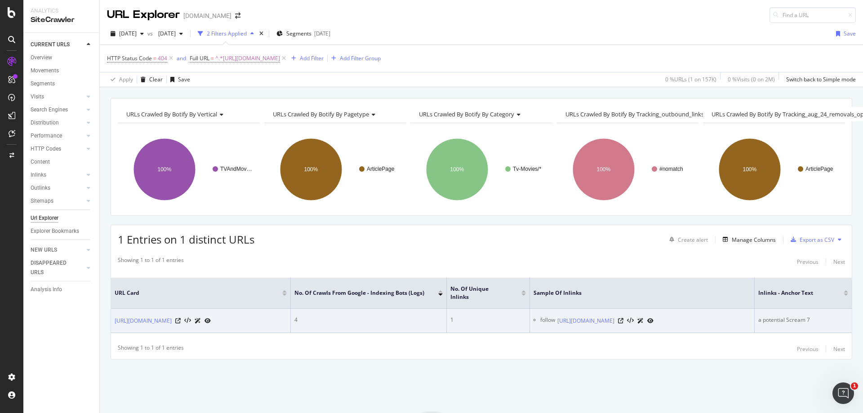
click at [789, 316] on div "a potential Scream 7" at bounding box center [803, 320] width 90 height 8
click at [653, 317] on div "https://www.dexerto.com/tv-movies/scream-team-wants-stab-spinoff-2083082/" at bounding box center [605, 320] width 96 height 9
click at [623, 318] on icon at bounding box center [620, 320] width 5 height 5
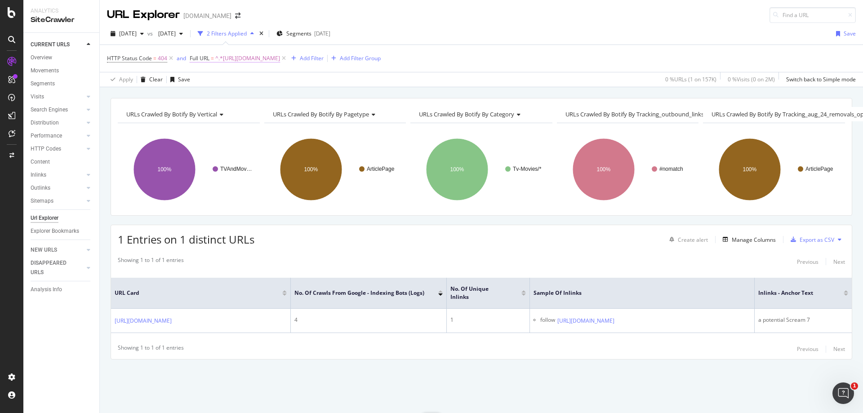
click at [269, 61] on span "^.*https://www.dexerto.com/tv-movies/will-there-be-a-scream-7-2082998/.*$" at bounding box center [247, 58] width 65 height 13
click at [260, 90] on input "https://www.dexerto.com/tv-movies/will-there-be-a-scream-7-2082998/" at bounding box center [239, 96] width 85 height 14
paste input "fortnite/tsms-myth-explains-why-hes-cutting-back-on-streaming-while-scrimming-f…"
type input "https://www.dexerto.com/fortnite/tsms-myth-explains-why-hes-cutting-back-on-str…"
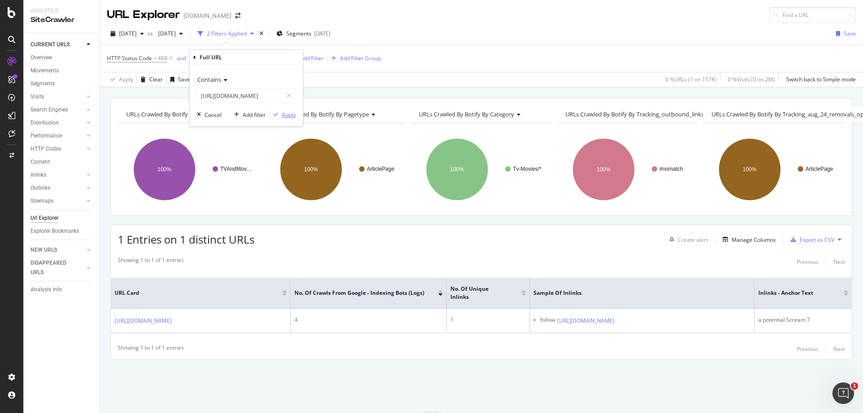
scroll to position [0, 0]
click at [285, 117] on div "Apply" at bounding box center [289, 115] width 14 height 8
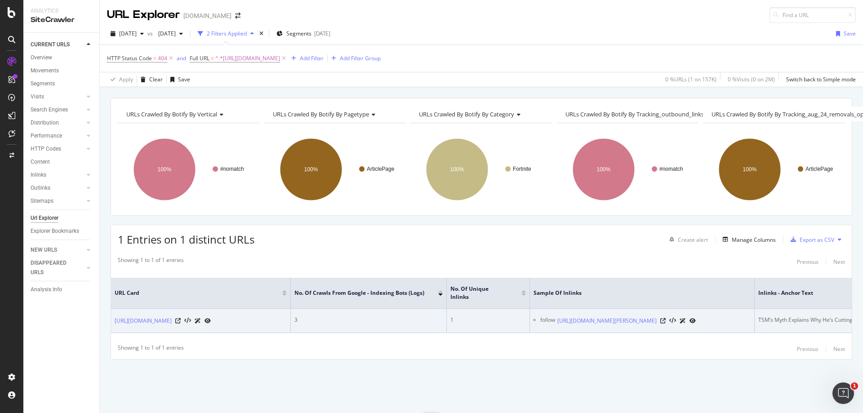
click at [778, 316] on div "TSM’s Myth Explains Why He’s Cutting Back on Streaming While Scrimming Fortnite" at bounding box center [861, 320] width 207 height 8
click at [666, 318] on icon at bounding box center [662, 320] width 5 height 5
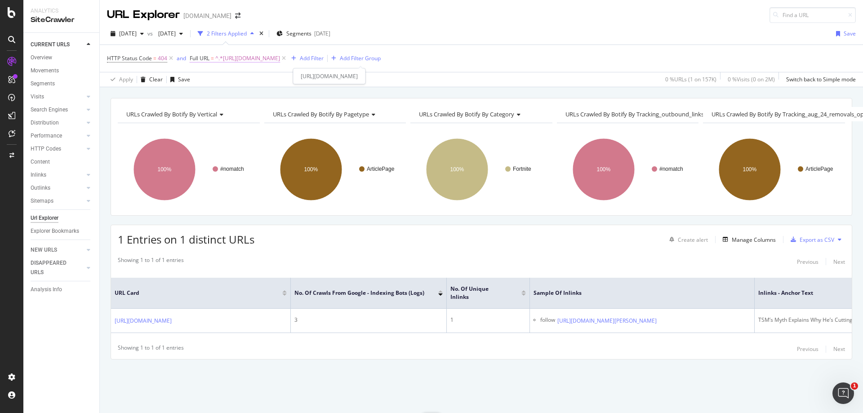
click at [271, 59] on span "^.*https://www.dexerto.com/fortnite/tsms-myth-explains-why-hes-cutting-back-on-…" at bounding box center [247, 58] width 65 height 13
click at [267, 97] on input "https://www.dexerto.com/fortnite/tsms-myth-explains-why-hes-cutting-back-on-str…" at bounding box center [239, 96] width 85 height 14
paste input "entertainment/twitch-streamer-snaps-keyboard-half-connection-issues-1084482"
type input "https://www.dexerto.com/entertainment/twitch-streamer-snaps-keyboard-half-conne…"
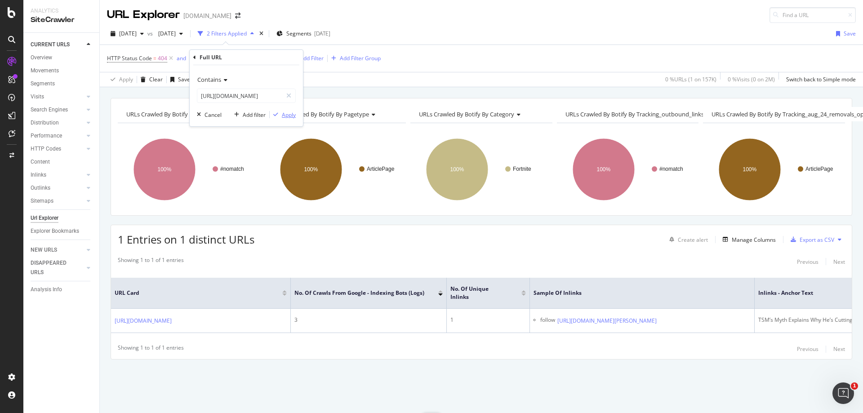
click at [289, 112] on div "Apply" at bounding box center [289, 115] width 14 height 8
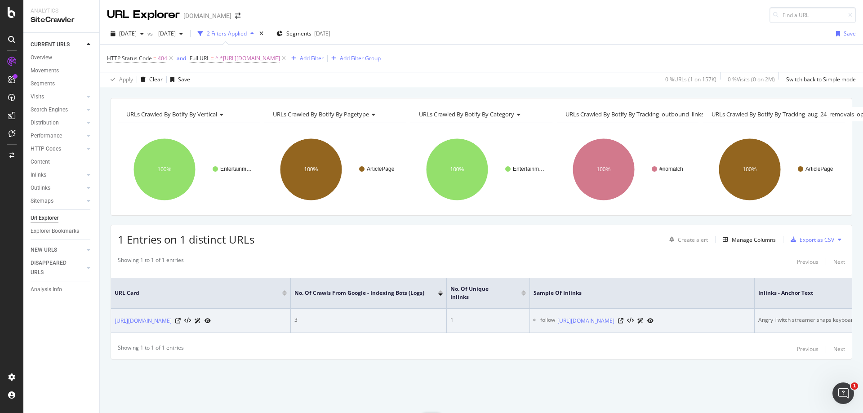
click at [800, 316] on div "Angry Twitch streamer snaps keyboard in half after connection issues" at bounding box center [845, 320] width 174 height 8
click at [623, 318] on icon at bounding box center [620, 320] width 5 height 5
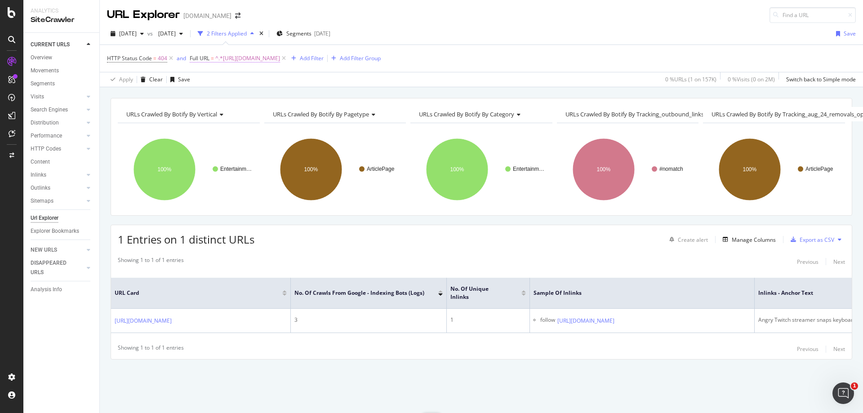
click at [280, 58] on span "^.*https://www.dexerto.com/entertainment/twitch-streamer-snaps-keyboard-half-co…" at bounding box center [247, 58] width 65 height 13
click at [255, 98] on input "https://www.dexerto.com/entertainment/twitch-streamer-snaps-keyboard-half-conne…" at bounding box center [239, 96] width 85 height 14
paste input "fortnite/fortnite-player-discovers-hilariously-simple-way-to-counter-the-mounte…"
type input "https://www.dexerto.com/fortnite/fortnite-player-discovers-hilariously-simple-w…"
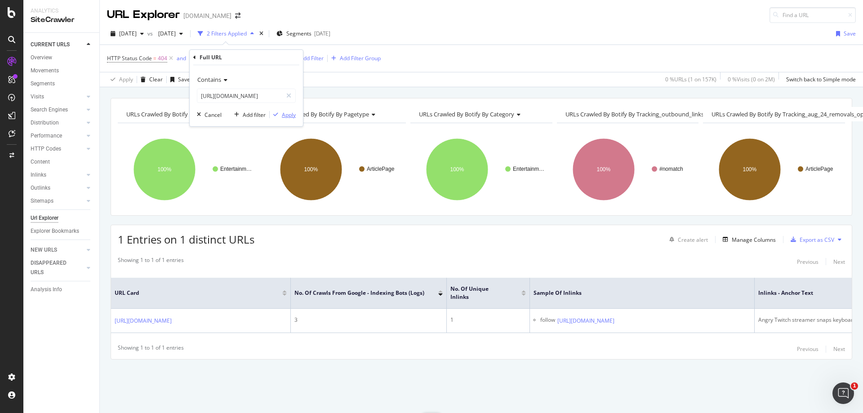
click at [292, 111] on div "Apply" at bounding box center [289, 115] width 14 height 8
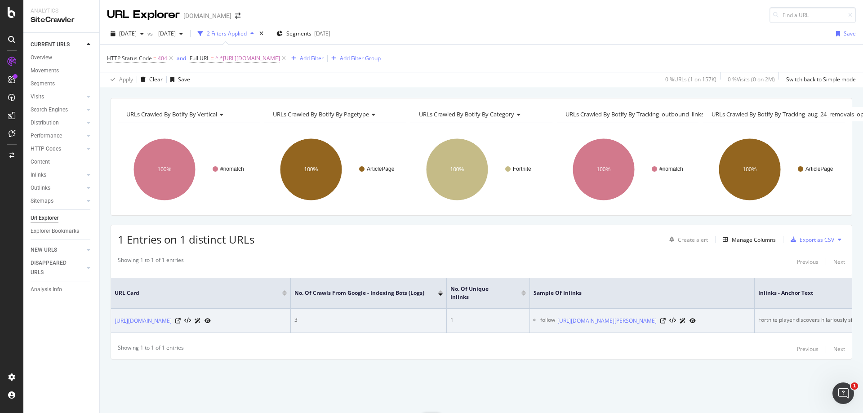
click at [780, 316] on div "Fortnite player discovers hilariously simple way to counter the Mounted Turret" at bounding box center [855, 320] width 195 height 8
click at [666, 318] on icon at bounding box center [662, 320] width 5 height 5
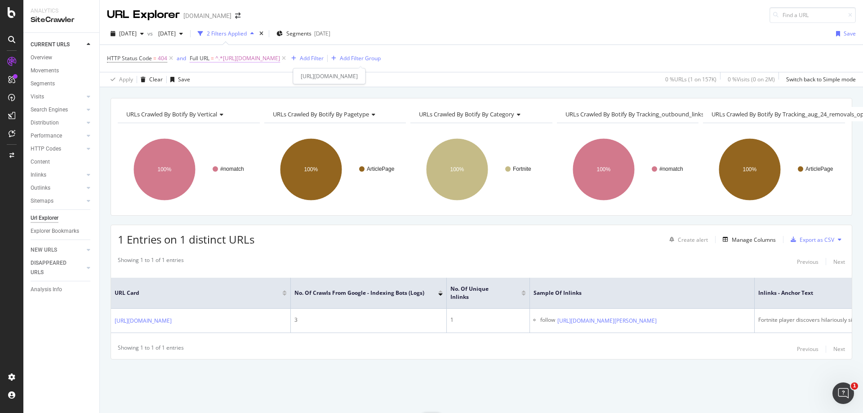
click at [280, 54] on span "^.*https://www.dexerto.com/fortnite/fortnite-player-discovers-hilariously-simpl…" at bounding box center [247, 58] width 65 height 13
click at [251, 94] on input "https://www.dexerto.com/fortnite/fortnite-player-discovers-hilariously-simple-w…" at bounding box center [239, 96] width 85 height 14
paste input "apex-legends/rogue-dizzy-kingrichard-aceu-win-500000-twitch-rivals-apex-legends…"
type input "https://www.dexerto.com/apex-legends/rogue-dizzy-kingrichard-aceu-win-500000-tw…"
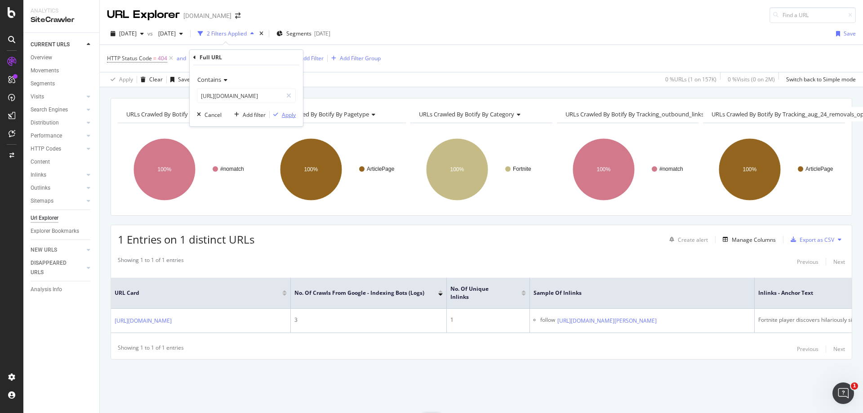
scroll to position [0, 0]
click at [289, 116] on div "Apply" at bounding box center [289, 115] width 14 height 8
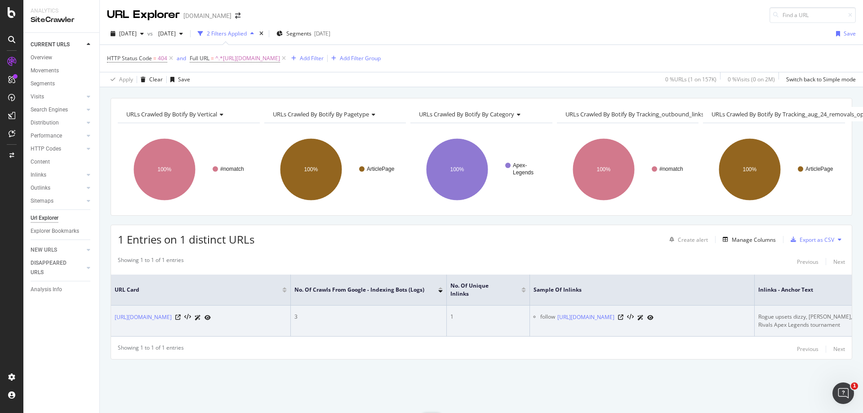
click at [801, 313] on div "Rogue upsets dizzy, KingRichard, and Aceu to win $500,000 Twitch Rivals Apex Le…" at bounding box center [867, 321] width 218 height 16
click at [802, 313] on div "Rogue upsets dizzy, KingRichard, and Aceu to win $500,000 Twitch Rivals Apex Le…" at bounding box center [867, 321] width 218 height 16
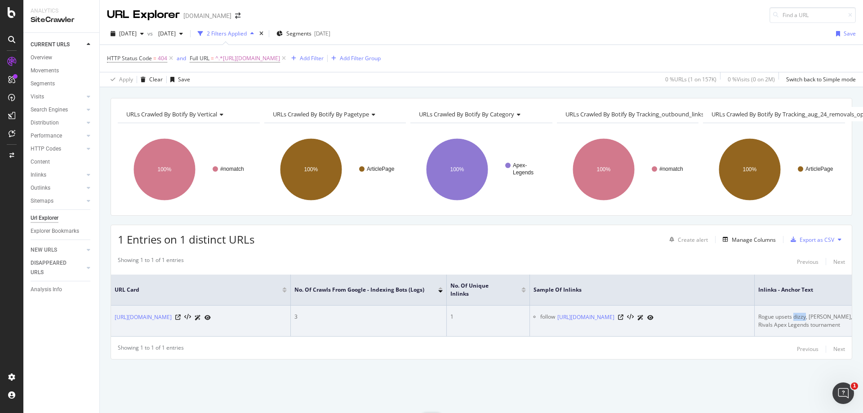
click at [802, 313] on div "Rogue upsets dizzy, KingRichard, and Aceu to win $500,000 Twitch Rivals Apex Le…" at bounding box center [867, 321] width 218 height 16
click at [623, 315] on icon at bounding box center [620, 317] width 5 height 5
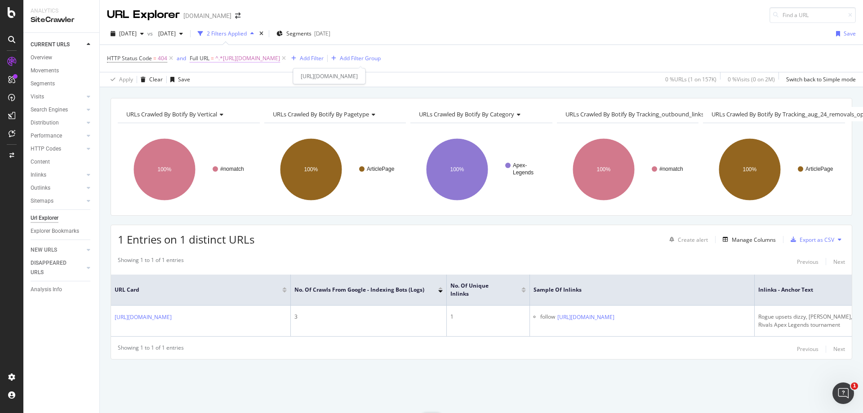
click at [280, 60] on span "^.*https://www.dexerto.com/apex-legends/rogue-dizzy-kingrichard-aceu-win-500000…" at bounding box center [247, 58] width 65 height 13
click at [224, 99] on input "https://www.dexerto.com/apex-legends/rogue-dizzy-kingrichard-aceu-win-500000-tw…" at bounding box center [239, 96] width 85 height 14
paste input "entertainment/pewdiepie-slams-telltale-games-for-sudden-closure-170377"
type input "https://www.dexerto.com/entertainment/pewdiepie-slams-telltale-games-for-sudden…"
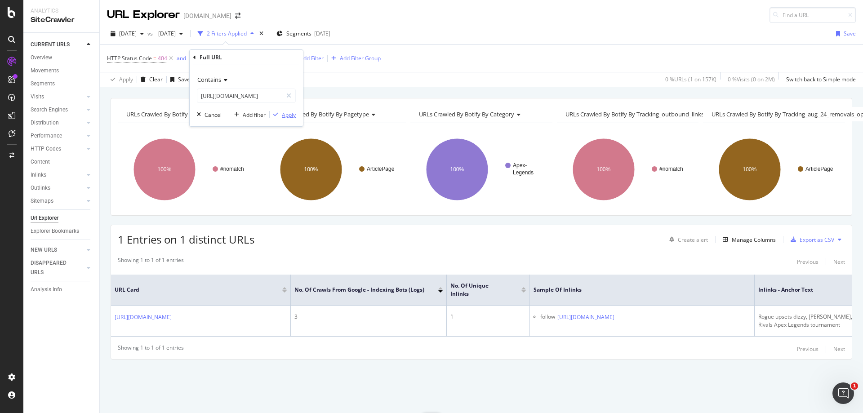
scroll to position [0, 0]
click at [292, 113] on div "Apply" at bounding box center [289, 115] width 14 height 8
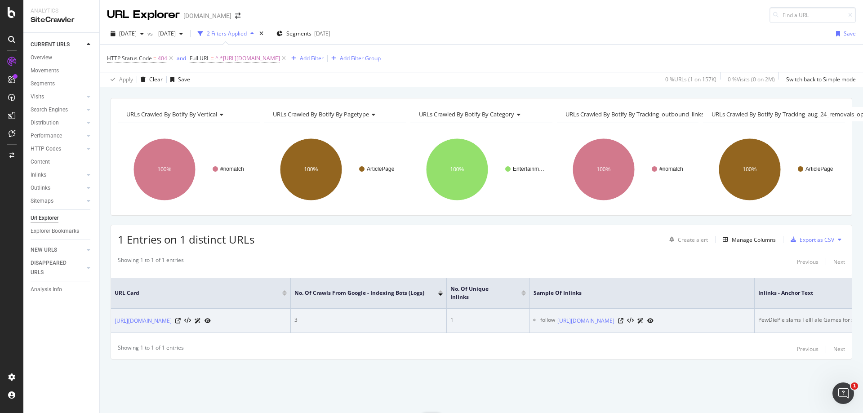
click at [798, 316] on div "PewDiePie slams TellTale Games for sudden closure" at bounding box center [823, 320] width 131 height 8
click at [623, 318] on icon at bounding box center [620, 320] width 5 height 5
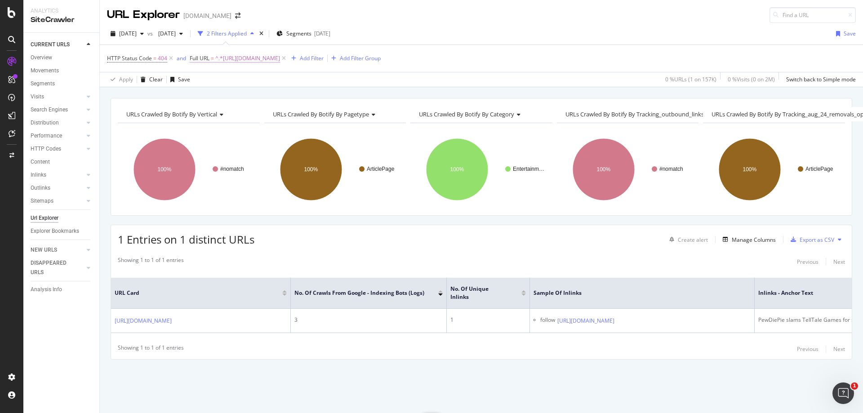
click at [280, 61] on span "^.*https://www.dexerto.com/entertainment/pewdiepie-slams-telltale-games-for-sud…" at bounding box center [247, 58] width 65 height 13
click at [245, 97] on input "https://www.dexerto.com/entertainment/pewdiepie-slams-telltale-games-for-sudden…" at bounding box center [239, 96] width 85 height 14
paste input "overwatch/job-posting-for-overwatch-league-chef-includes-a-very-specific-requir…"
type input "https://www.dexerto.com/overwatch/job-posting-for-overwatch-league-chef-include…"
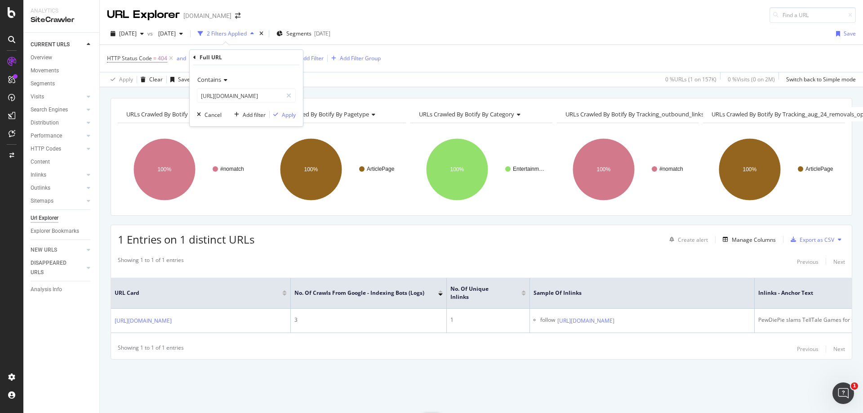
click at [296, 111] on div "Contains https://www.dexerto.com/overwatch/job-posting-for-overwatch-league-che…" at bounding box center [246, 95] width 113 height 61
click at [293, 111] on div "Apply" at bounding box center [289, 115] width 14 height 8
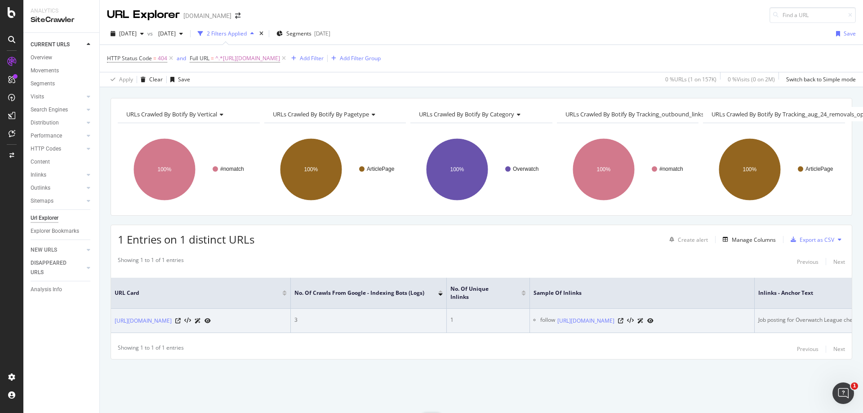
click at [795, 316] on div "Job posting for Overwatch League chef includes a very specific requirement" at bounding box center [852, 320] width 188 height 8
click at [623, 318] on icon at bounding box center [620, 320] width 5 height 5
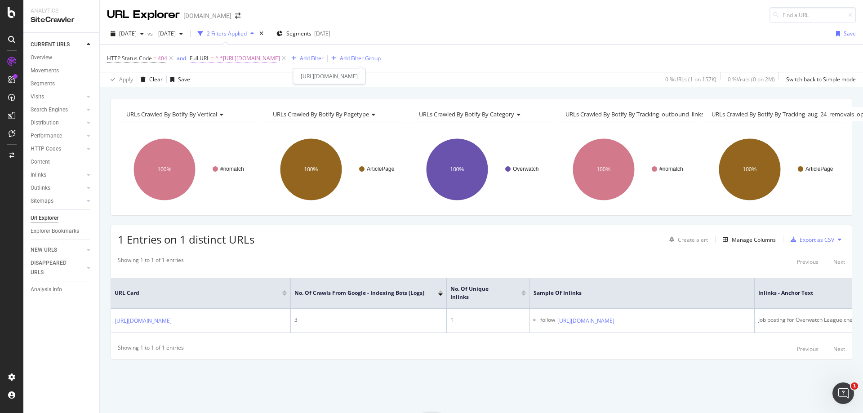
click at [280, 60] on span "^.*https://www.dexerto.com/overwatch/job-posting-for-overwatch-league-chef-incl…" at bounding box center [247, 58] width 65 height 13
click at [267, 97] on input "https://www.dexerto.com/overwatch/job-posting-for-overwatch-league-chef-include…" at bounding box center [239, 96] width 85 height 14
paste input "cars/richard-hammond-reveals-his-new-car-rebuild-project-1346538"
type input "https://www.dexerto.com/cars/richard-hammond-reveals-his-new-car-rebuild-projec…"
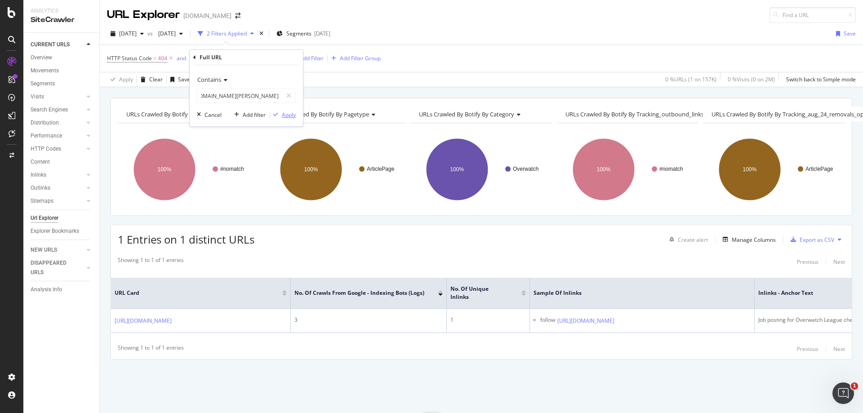
click at [289, 115] on div "Apply" at bounding box center [289, 115] width 14 height 8
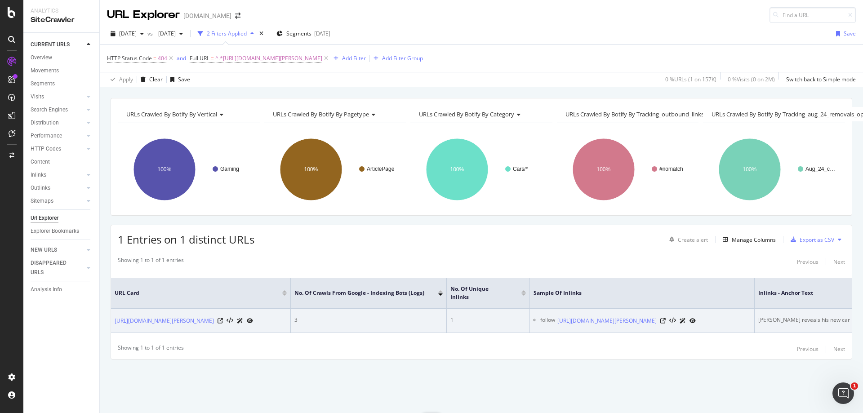
click at [809, 316] on div "Richard Hammond reveals his new car rebuild project" at bounding box center [822, 320] width 129 height 8
click at [666, 318] on icon at bounding box center [662, 320] width 5 height 5
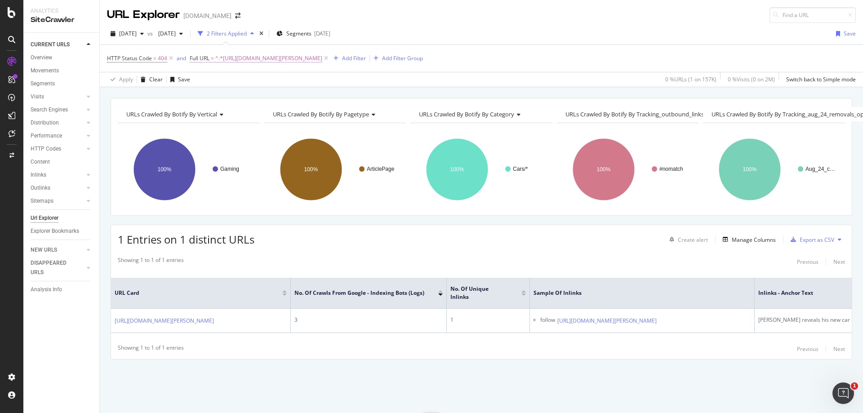
click at [322, 60] on span "^.*https://www.dexerto.com/cars/richard-hammond-reveals-his-new-car-rebuild-pro…" at bounding box center [268, 58] width 107 height 13
click at [239, 98] on input "https://www.dexerto.com/cars/richard-hammond-reveals-his-new-car-rebuild-projec…" at bounding box center [239, 96] width 85 height 14
paste input "league-of-legends/best-jungle-path-for-every-league-of-legends-champion-1337043"
type input "https://www.dexerto.com/league-of-legends/best-jungle-path-for-every-league-of-…"
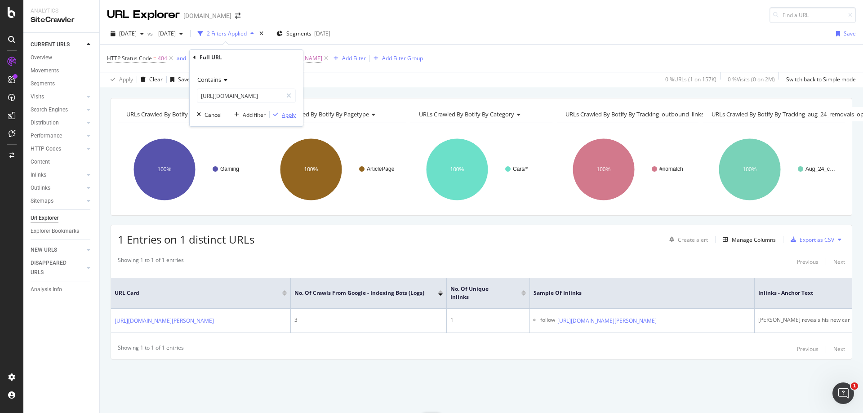
click at [285, 117] on div "Apply" at bounding box center [289, 115] width 14 height 8
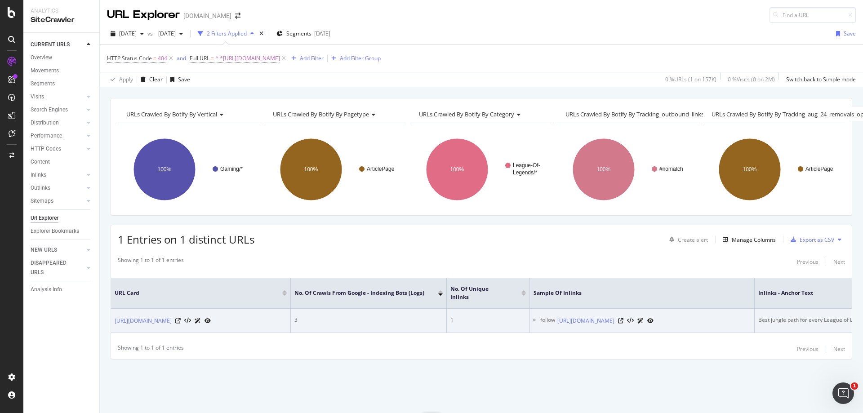
click at [801, 316] on div "Best jungle path for every League of Legends champion" at bounding box center [827, 320] width 139 height 8
click at [802, 316] on div "Best jungle path for every League of Legends champion" at bounding box center [827, 320] width 139 height 8
click at [779, 316] on div "Best jungle path for every League of Legends champion" at bounding box center [827, 320] width 139 height 8
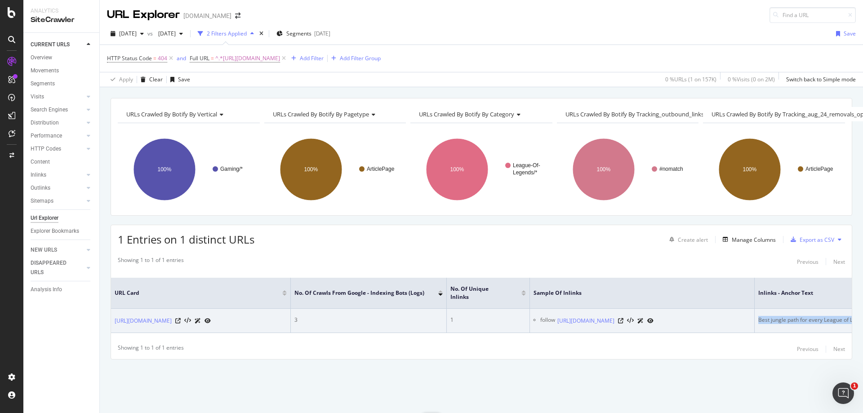
click at [779, 316] on div "Best jungle path for every League of Legends champion" at bounding box center [827, 320] width 139 height 8
click at [653, 316] on div "https://www.dexerto.com/league-of-legends/lol-one-for-all-return-patch-10-6-133…" at bounding box center [605, 320] width 96 height 9
click at [623, 318] on icon at bounding box center [620, 320] width 5 height 5
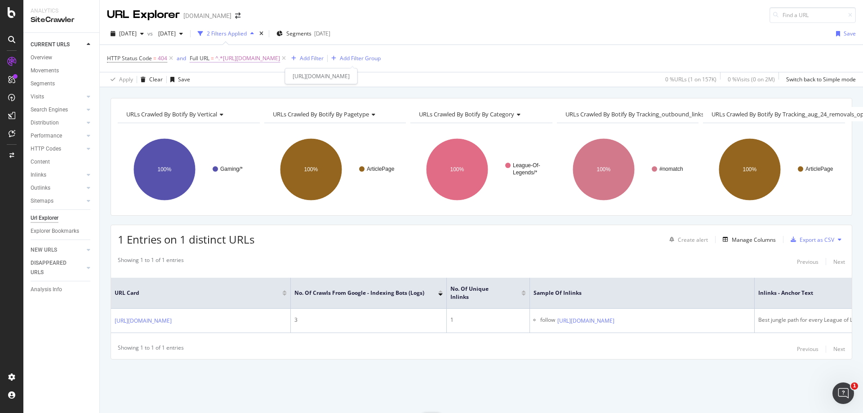
click at [280, 60] on span "^.*https://www.dexerto.com/league-of-legends/best-jungle-path-for-every-league-…" at bounding box center [247, 58] width 65 height 13
click at [269, 99] on input "https://www.dexerto.com/league-of-legends/best-jungle-path-for-every-league-of-…" at bounding box center [239, 96] width 85 height 14
paste input "fortnite/chance-the-rapper-wants-fortnite-to-pay-rappers-for-using-their-dance-…"
type input "https://www.dexerto.com/fortnite/chance-the-rapper-wants-fortnite-to-pay-rapper…"
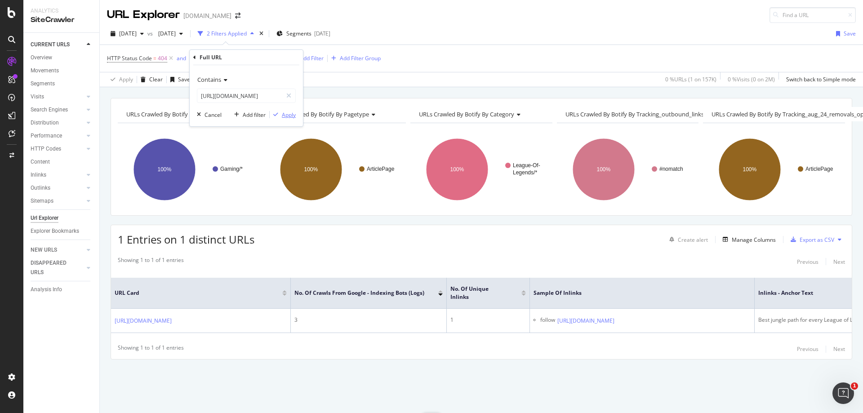
click at [287, 116] on div "Apply" at bounding box center [289, 115] width 14 height 8
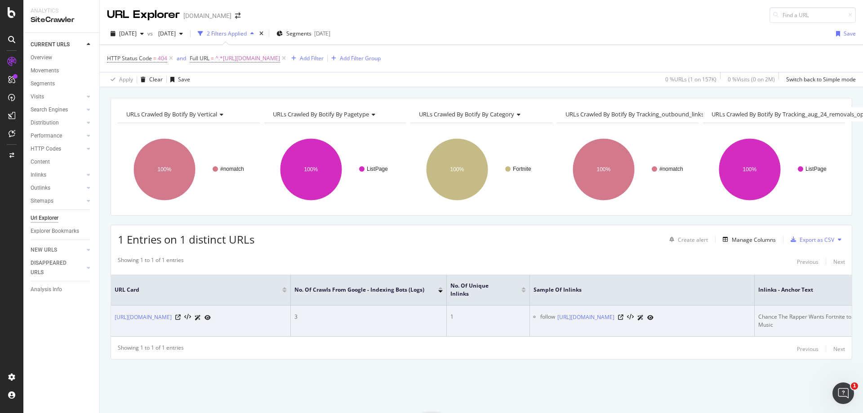
click at [778, 313] on div "Chance The Rapper Wants Fortnite to Pay Rappers For Using Their Dance Emotes an…" at bounding box center [867, 321] width 218 height 16
click at [623, 318] on icon at bounding box center [620, 317] width 5 height 5
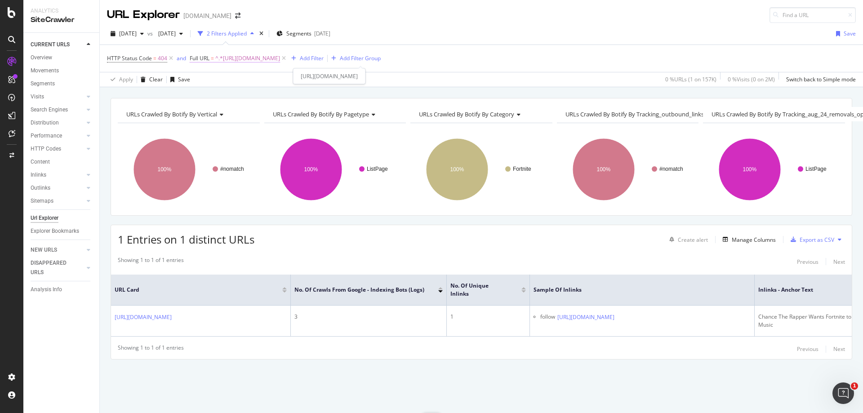
click at [280, 55] on span "^.*https://www.dexerto.com/fortnite/chance-the-rapper-wants-fortnite-to-pay-rap…" at bounding box center [247, 58] width 65 height 13
click at [254, 101] on input "https://www.dexerto.com/fortnite/chance-the-rapper-wants-fortnite-to-pay-rapper…" at bounding box center [239, 96] width 85 height 14
paste input "entertainment/ace-family-shocked-after-tesla-breaks-down-on-highway-1333415"
type input "https://www.dexerto.com/entertainment/ace-family-shocked-after-tesla-breaks-dow…"
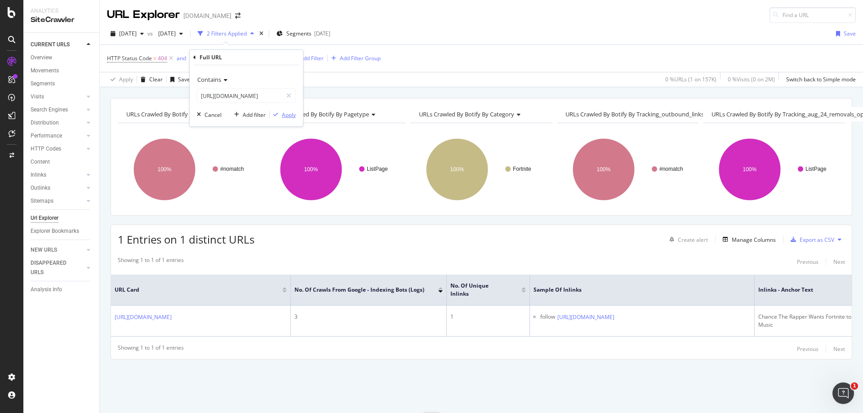
scroll to position [0, 0]
click at [284, 119] on div "Apply" at bounding box center [283, 115] width 26 height 8
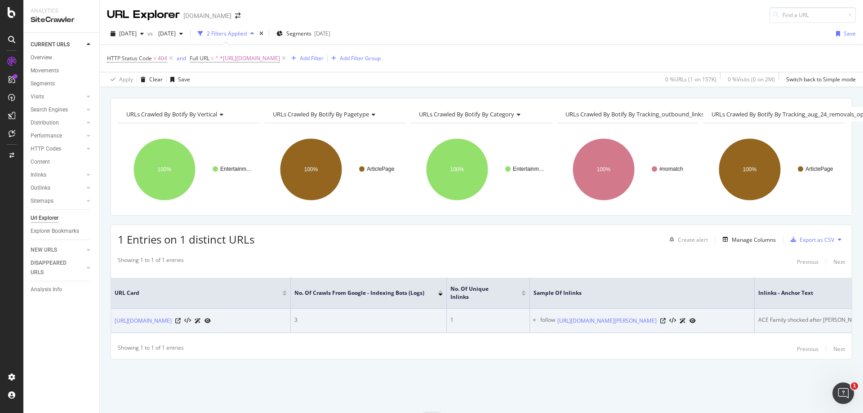
click at [785, 316] on div "ACE Family shocked after Tesla breaks down on highway" at bounding box center [843, 320] width 170 height 8
click at [666, 318] on icon at bounding box center [662, 320] width 5 height 5
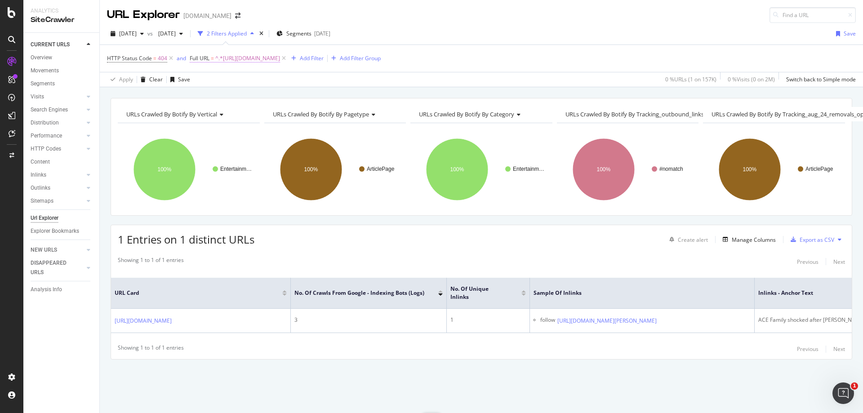
drag, startPoint x: 375, startPoint y: 59, endPoint x: 362, endPoint y: 61, distance: 13.6
click at [280, 59] on span "^.*https://www.dexerto.com/entertainment/ace-family-shocked-after-tesla-breaks-…" at bounding box center [247, 58] width 65 height 13
click at [248, 97] on input "https://www.dexerto.com/entertainment/ace-family-shocked-after-tesla-breaks-dow…" at bounding box center [239, 96] width 85 height 14
paste input "call-of-duty/eunited-twins-prestinni-and-arcitys-reveal-how-becoming-cod-pros-c…"
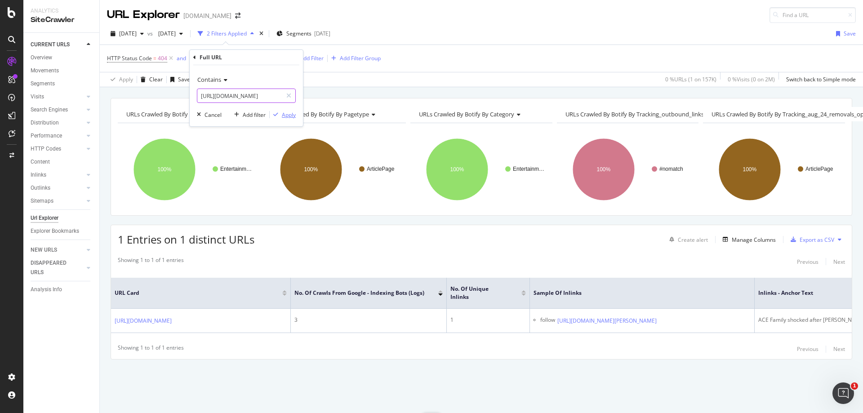
type input "https://www.dexerto.com/call-of-duty/eunited-twins-prestinni-and-arcitys-reveal…"
click at [287, 111] on div "Apply" at bounding box center [289, 115] width 14 height 8
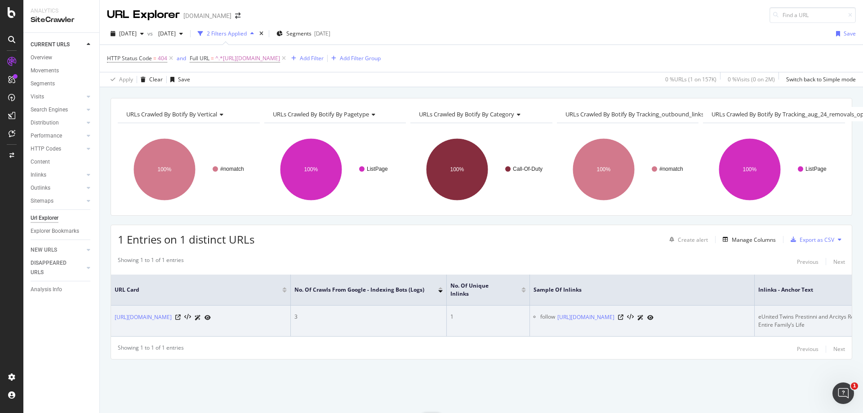
click at [801, 313] on div "eUnited Twins Prestinni and Arcitys Reveal How Becoming CoD Pros Changed Their …" at bounding box center [867, 321] width 218 height 16
click at [623, 317] on icon at bounding box center [620, 317] width 5 height 5
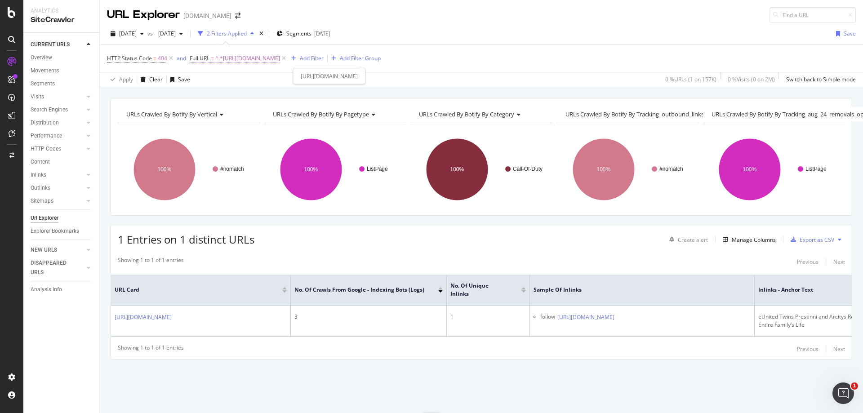
click at [280, 59] on span "^.*https://www.dexerto.com/call-of-duty/eunited-twins-prestinni-and-arcitys-rev…" at bounding box center [247, 58] width 65 height 13
click at [244, 100] on input "https://www.dexerto.com/call-of-duty/eunited-twins-prestinni-and-arcitys-reveal…" at bounding box center [239, 96] width 85 height 14
paste input "fortnite/insane-atk-glitch-happens-live-on-parallaxs-fortnite-stream-176649"
type input "https://www.dexerto.com/fortnite/insane-atk-glitch-happens-live-on-parallaxs-fo…"
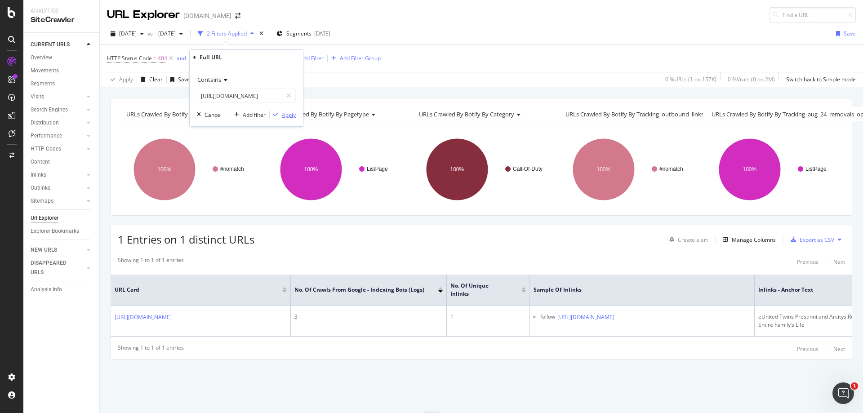
click at [290, 116] on div "Apply" at bounding box center [289, 115] width 14 height 8
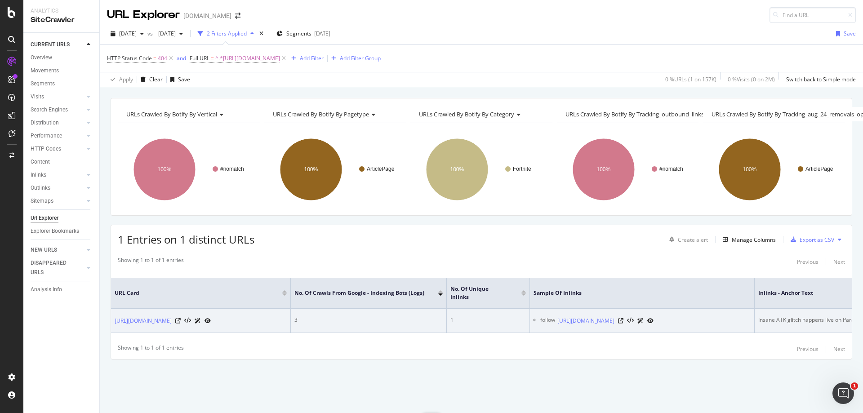
click at [803, 316] on div "Insane ATK glitch happens live on Parallax’s Fortnite stream" at bounding box center [832, 320] width 148 height 8
click at [653, 316] on div "https://www.dexerto.com/fortnite/what-is-happening-with-the-floating-island-pur…" at bounding box center [605, 320] width 96 height 9
click at [623, 318] on icon at bounding box center [620, 320] width 5 height 5
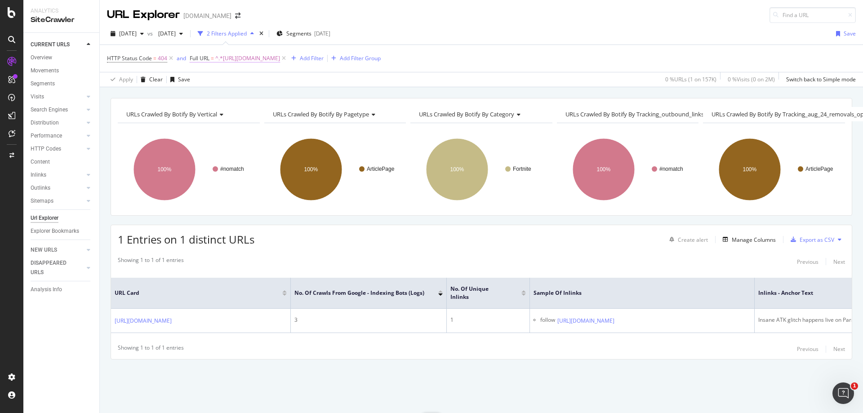
click at [280, 56] on span "^.*https://www.dexerto.com/fortnite/insane-atk-glitch-happens-live-on-parallaxs…" at bounding box center [247, 58] width 65 height 13
click at [265, 99] on input "https://www.dexerto.com/fortnite/insane-atk-glitch-happens-live-on-parallaxs-fo…" at bounding box center [239, 96] width 85 height 14
paste input "entertainment/female-overwatch-player-exposes-sexist-abuse-competitive-match-79…"
type input "https://www.dexerto.com/entertainment/female-overwatch-player-exposes-sexist-ab…"
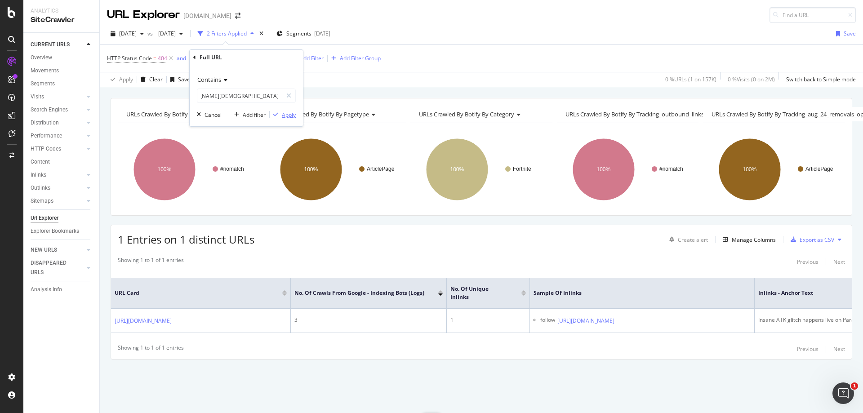
scroll to position [0, 0]
click at [289, 118] on div "Apply" at bounding box center [289, 115] width 14 height 8
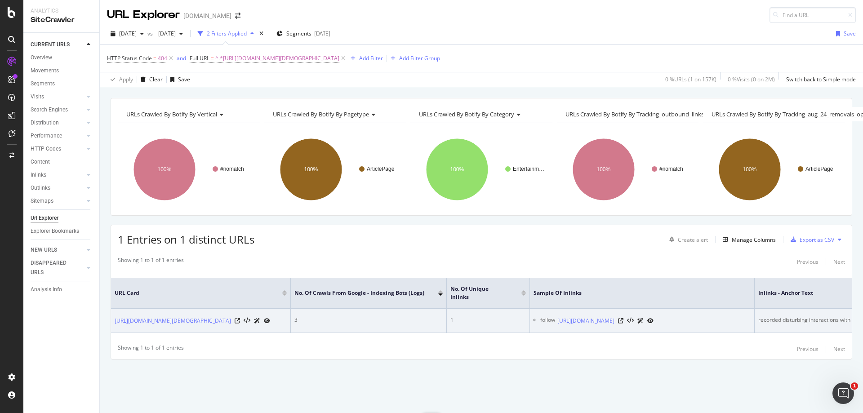
click at [804, 316] on div "recorded disturbing interactions with male teammates" at bounding box center [849, 320] width 183 height 8
click at [623, 318] on icon at bounding box center [620, 320] width 5 height 5
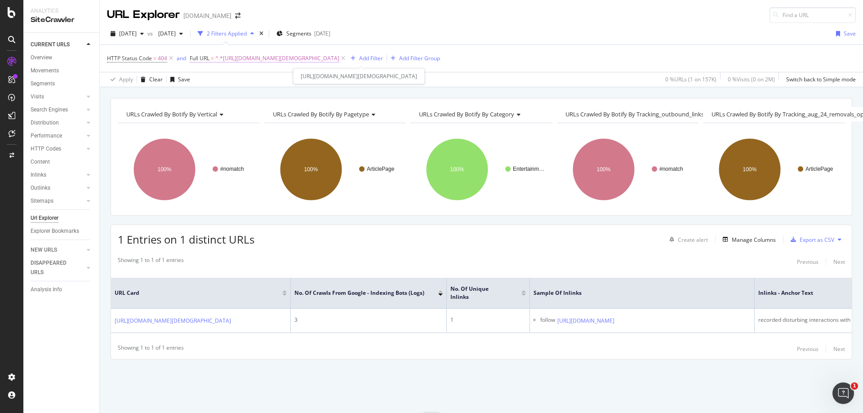
click at [339, 61] on span "^.*https://www.dexerto.com/entertainment/female-overwatch-player-exposes-sexist…" at bounding box center [277, 58] width 124 height 13
click at [250, 98] on input "https://www.dexerto.com/entertainment/female-overwatch-player-exposes-sexist-ab…" at bounding box center [239, 96] width 85 height 14
paste input "reality-tv/will-there-be-a-vanderpump-rules-season-11-2151786"
type input "[URL][DOMAIN_NAME]"
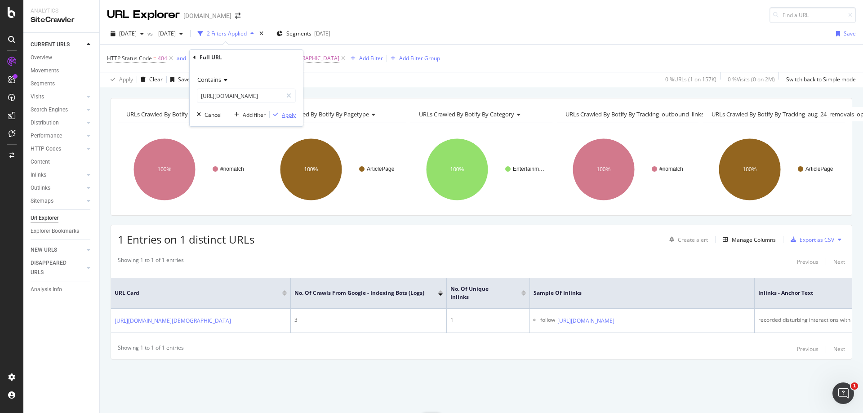
click at [288, 116] on div "Apply" at bounding box center [289, 115] width 14 height 8
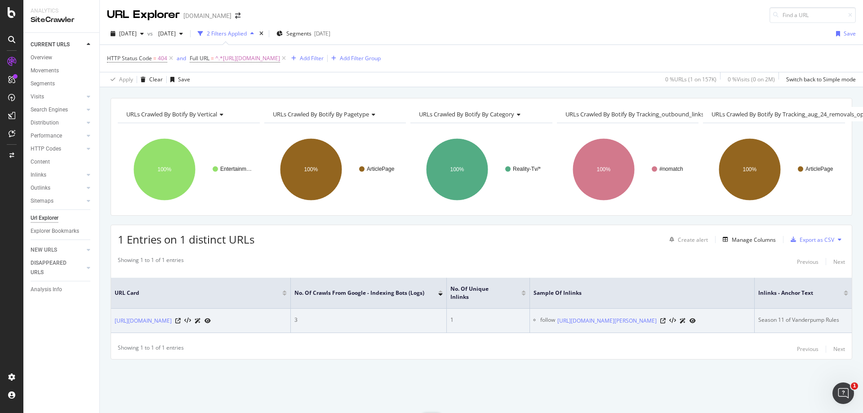
click at [822, 309] on td "Season 11 of Vanderpump Rules" at bounding box center [803, 321] width 97 height 24
click at [820, 316] on div "Season 11 of Vanderpump Rules" at bounding box center [803, 320] width 90 height 8
click at [666, 318] on icon at bounding box center [662, 320] width 5 height 5
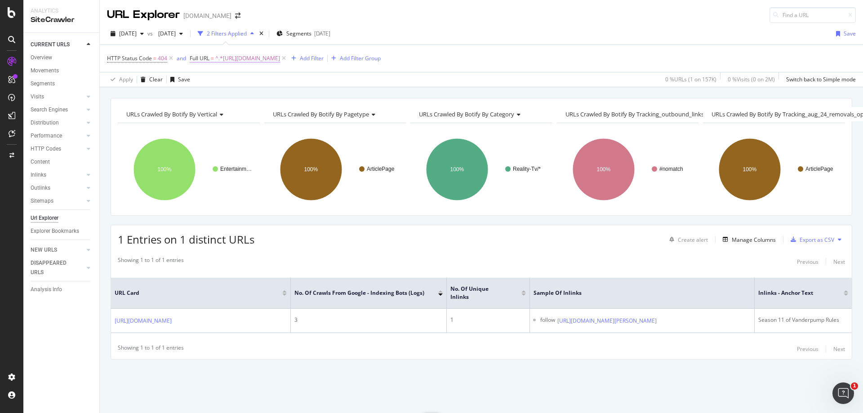
click at [264, 53] on span "^.*https://www.dexerto.com/reality-tv/will-there-be-a-vanderpump-rules-season-1…" at bounding box center [247, 58] width 65 height 13
click at [246, 97] on input "[URL][DOMAIN_NAME]" at bounding box center [239, 96] width 85 height 14
paste input "overwatch/overwatch-streamer-emongg-takes-dafrans-reddit-zarya-play-next-level-…"
type input "https://www.dexerto.com/overwatch/overwatch-streamer-emongg-takes-dafrans-reddi…"
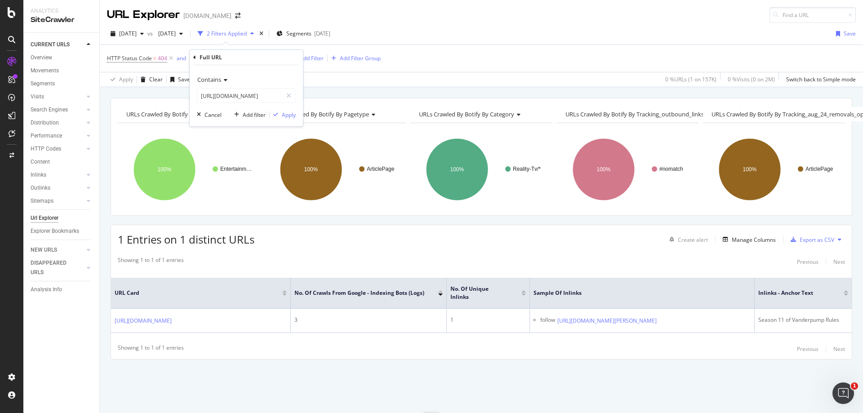
scroll to position [0, 0]
click at [297, 116] on div "Contains https://www.dexerto.com/overwatch/overwatch-streamer-emongg-takes-dafr…" at bounding box center [246, 95] width 113 height 61
click at [289, 116] on div "Apply" at bounding box center [289, 115] width 14 height 8
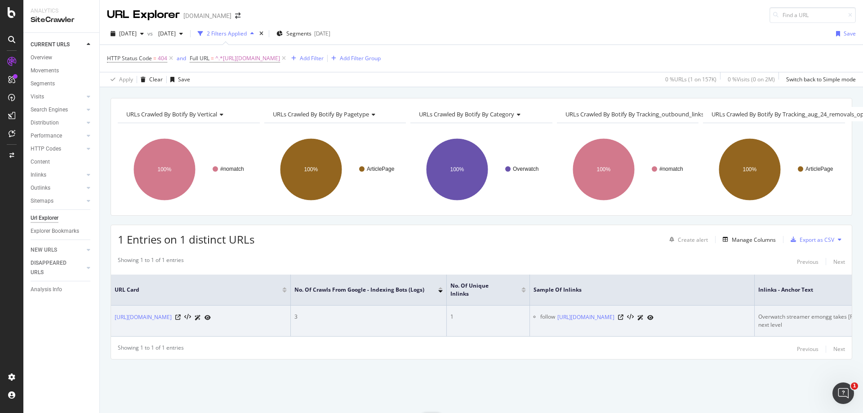
click at [796, 313] on div "Overwatch streamer emongg takes Dafran’s Reddit Zarya play to the next level" at bounding box center [867, 321] width 218 height 16
click at [623, 315] on icon at bounding box center [620, 317] width 5 height 5
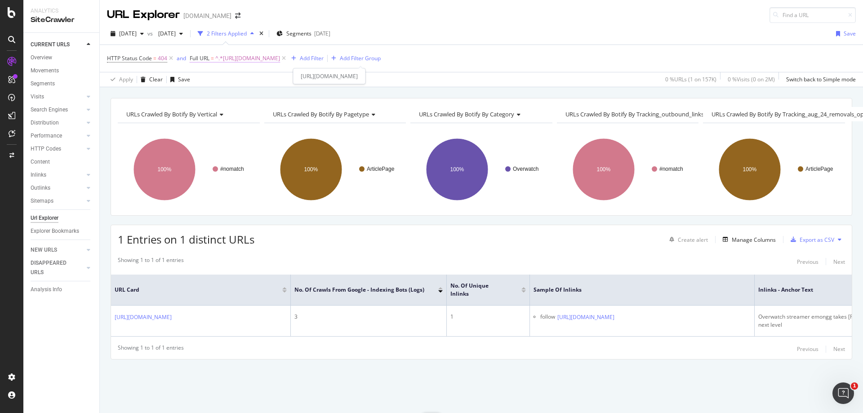
click at [263, 59] on span "^.*https://www.dexerto.com/overwatch/overwatch-streamer-emongg-takes-dafrans-re…" at bounding box center [247, 58] width 65 height 13
click at [266, 96] on input "https://www.dexerto.com/overwatch/overwatch-streamer-emongg-takes-dafrans-reddi…" at bounding box center [239, 96] width 85 height 14
paste input "apex-legends/full-map-guide-apex-legends-battle-royale-best-locations-hot-zones…"
type input "https://www.dexerto.com/apex-legends/full-map-guide-apex-legends-battle-royale-…"
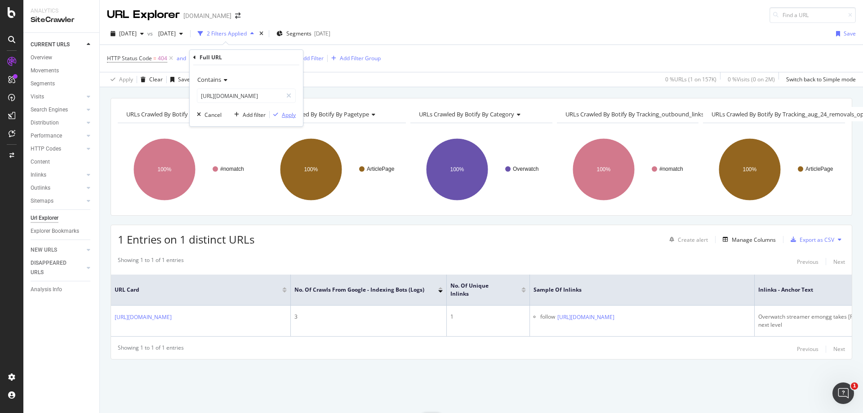
click at [286, 115] on div "Apply" at bounding box center [289, 115] width 14 height 8
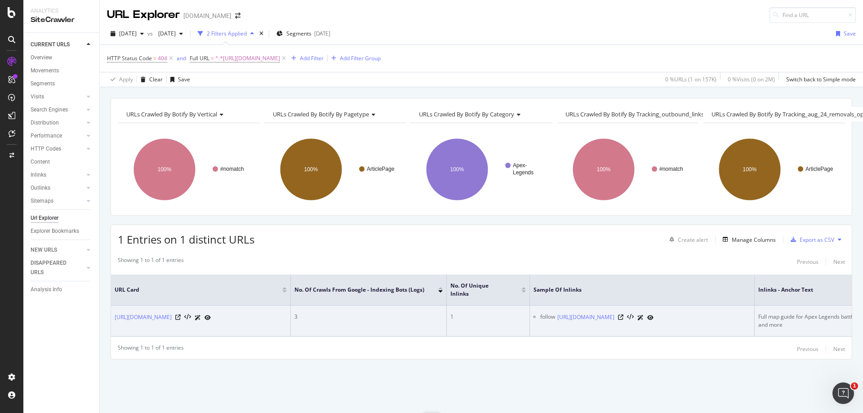
click at [772, 315] on div "Full map guide for Apex Legends battle royale – best locations, Hot Zones, supp…" at bounding box center [867, 321] width 218 height 16
click at [623, 317] on icon at bounding box center [620, 317] width 5 height 5
click at [774, 313] on div "Full map guide for Apex Legends battle royale – best locations, Hot Zones, supp…" at bounding box center [867, 321] width 218 height 16
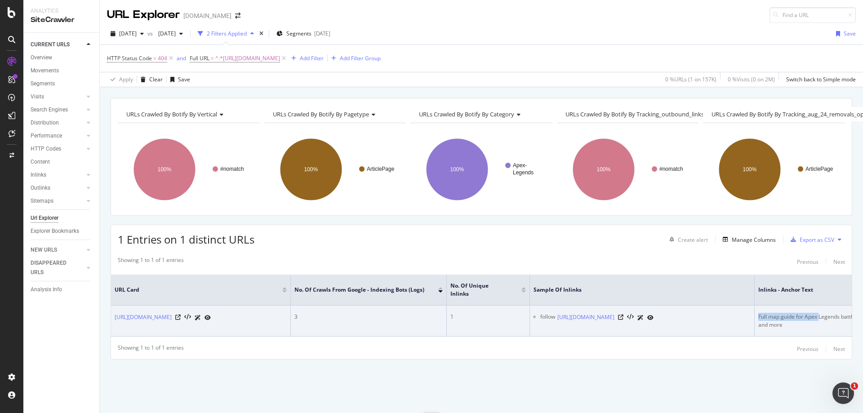
drag, startPoint x: 758, startPoint y: 307, endPoint x: 818, endPoint y: 302, distance: 60.9
click at [818, 306] on td "Full map guide for Apex Legends battle royale – best locations, Hot Zones, supp…" at bounding box center [867, 321] width 225 height 31
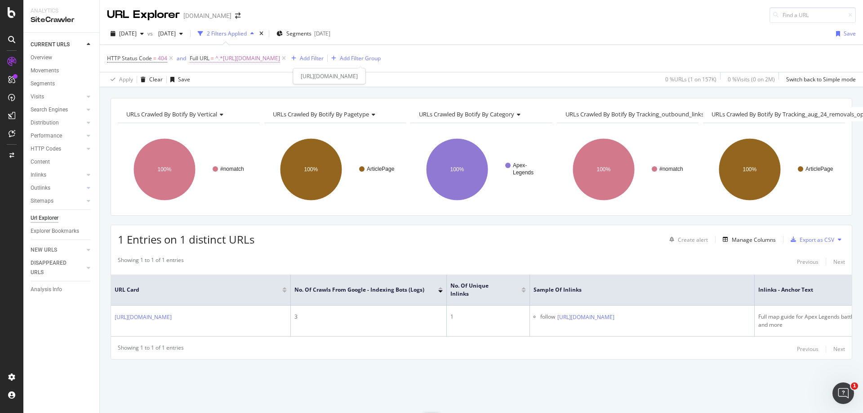
click at [280, 53] on span "^.*https://www.dexerto.com/apex-legends/full-map-guide-apex-legends-battle-roya…" at bounding box center [247, 58] width 65 height 13
click at [257, 96] on input "https://www.dexerto.com/apex-legends/full-map-guide-apex-legends-battle-royale-…" at bounding box center [239, 96] width 85 height 14
paste input "entertainment/faze-banks-explains-the-origin-behind-the-name-clout-gang-its-a-f…"
type input "https://www.dexerto.com/entertainment/faze-banks-explains-the-origin-behind-the…"
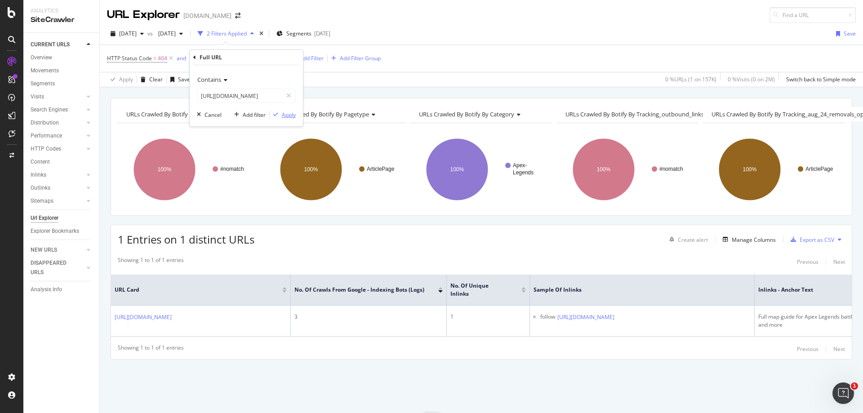
scroll to position [0, 0]
click at [290, 117] on div "Apply" at bounding box center [289, 115] width 14 height 8
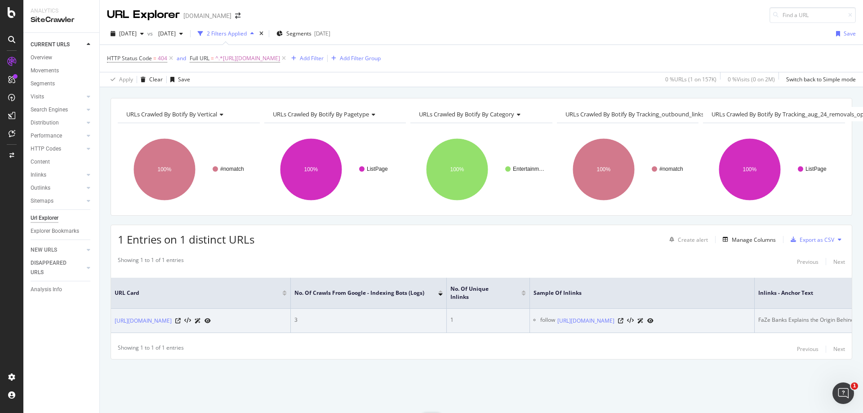
click at [793, 316] on div "FaZe Banks Explains the Origin Behind Choosing the Name ‘Clout Gang’" at bounding box center [847, 320] width 178 height 8
click at [623, 319] on icon at bounding box center [620, 320] width 5 height 5
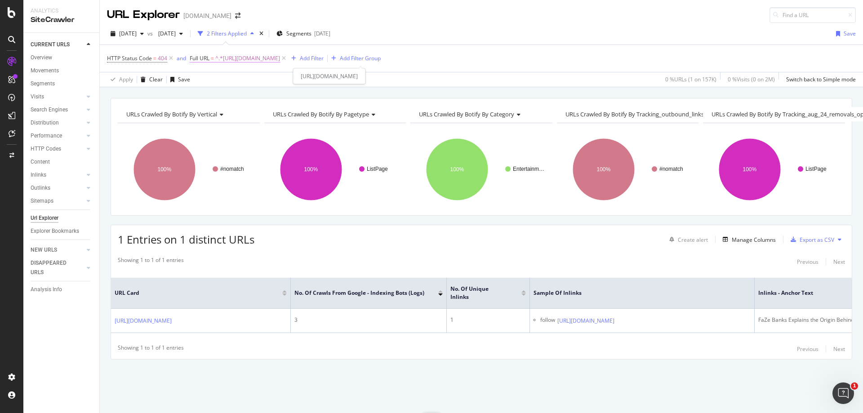
click at [280, 52] on span "^.*https://www.dexerto.com/entertainment/faze-banks-explains-the-origin-behind-…" at bounding box center [247, 58] width 65 height 13
click at [247, 95] on input "https://www.dexerto.com/entertainment/faze-banks-explains-the-origin-behind-the…" at bounding box center [239, 96] width 85 height 14
paste input "overwatch-twitch-streamer-embarrassed-after-revealing-youtube-history-1178288"
type input "https://www.dexerto.com/entertainment/overwatch-twitch-streamer-embarrassed-aft…"
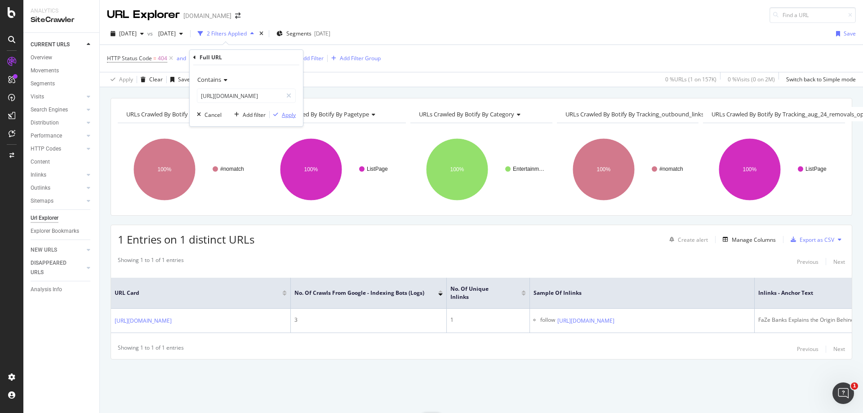
click at [291, 115] on div "Apply" at bounding box center [289, 115] width 14 height 8
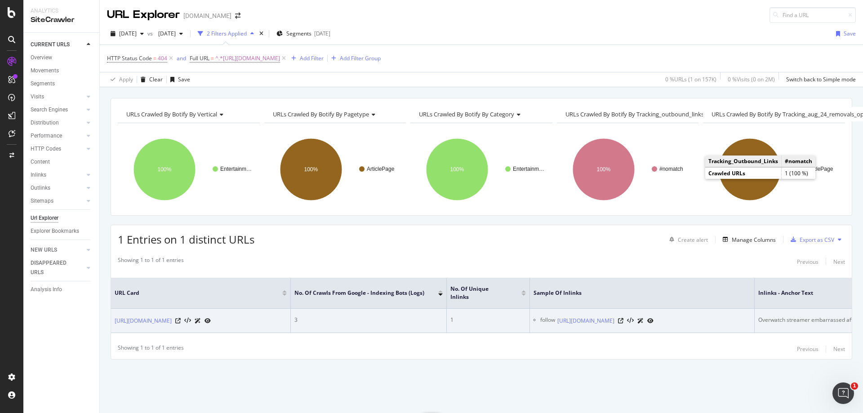
click at [794, 316] on div "Overwatch streamer embarrassed after revealing YouTube history" at bounding box center [841, 320] width 167 height 8
click at [623, 318] on icon at bounding box center [620, 320] width 5 height 5
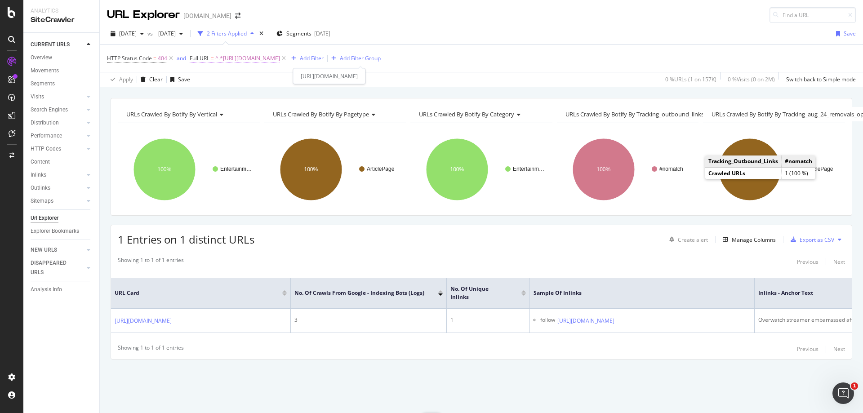
click at [280, 60] on span "^.*https://www.dexerto.com/entertainment/overwatch-twitch-streamer-embarrassed-…" at bounding box center [247, 58] width 65 height 13
click at [271, 97] on input "https://www.dexerto.com/entertainment/overwatch-twitch-streamer-embarrassed-aft…" at bounding box center [239, 96] width 85 height 14
paste input "fortnite/fortnite-provides-an-update-on-playstation-4-mouse-usage-after-period-…"
type input "https://www.dexerto.com/fortnite/fortnite-provides-an-update-on-playstation-4-m…"
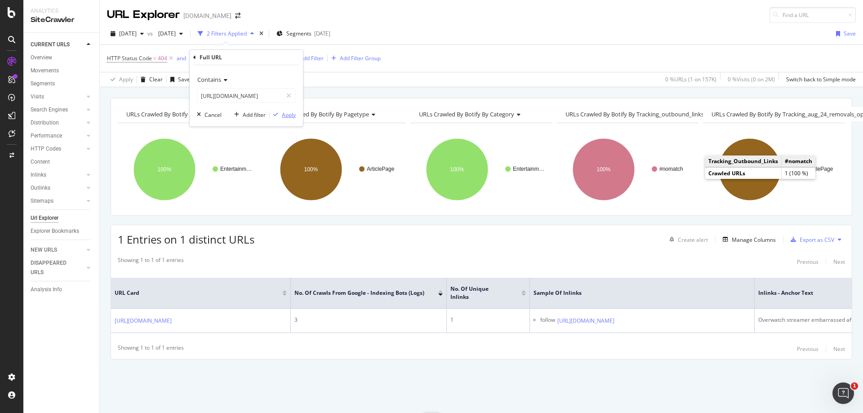
scroll to position [0, 0]
click at [284, 112] on div "Apply" at bounding box center [289, 115] width 14 height 8
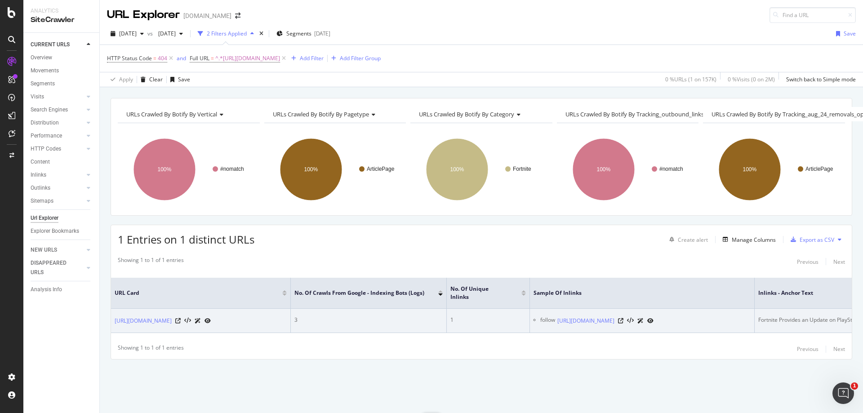
click at [783, 316] on div "Fortnite Provides an Update on PlayStation 4 Mouse Usage After Period of Downti…" at bounding box center [864, 320] width 212 height 8
click at [784, 316] on div "Fortnite Provides an Update on PlayStation 4 Mouse Usage After Period of Downti…" at bounding box center [864, 320] width 212 height 8
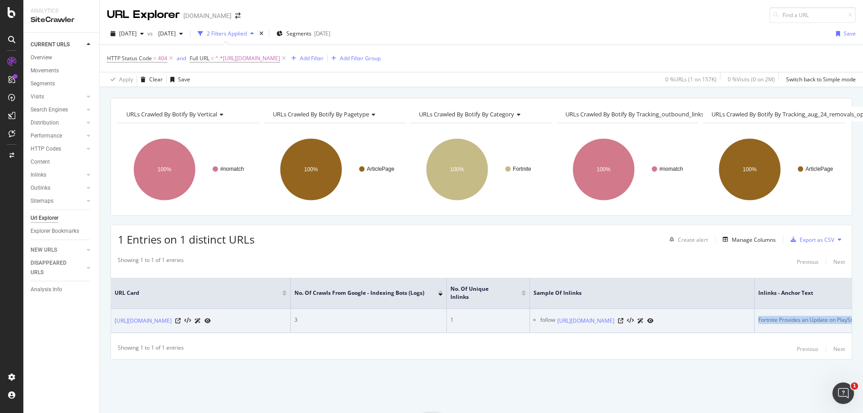
click at [784, 316] on div "Fortnite Provides an Update on PlayStation 4 Mouse Usage After Period of Downti…" at bounding box center [864, 320] width 212 height 8
click at [623, 318] on icon at bounding box center [620, 320] width 5 height 5
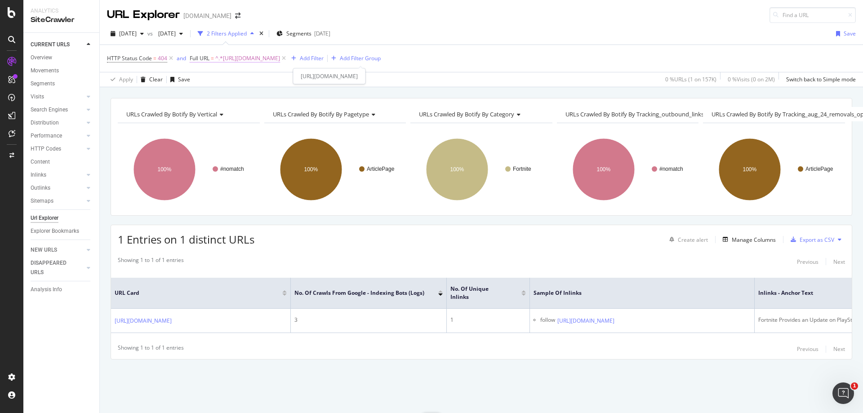
drag, startPoint x: 375, startPoint y: 59, endPoint x: 356, endPoint y: 62, distance: 19.1
click at [280, 59] on span "^.*https://www.dexerto.com/fortnite/fortnite-provides-an-update-on-playstation-…" at bounding box center [247, 58] width 65 height 13
click at [249, 93] on input "https://www.dexerto.com/fortnite/fortnite-provides-an-update-on-playstation-4-m…" at bounding box center [239, 96] width 85 height 14
paste input "od/starbucks-customers-outraged-as-barista-admits-manager-advised-using-decaf-o…"
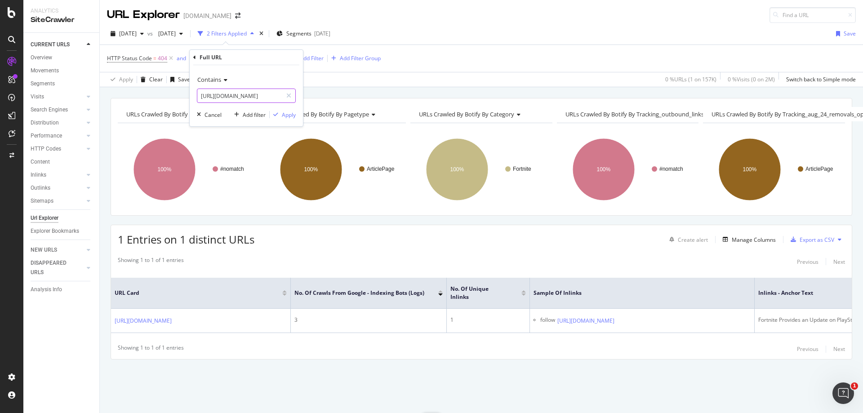
type input "[URL][DOMAIN_NAME]"
click at [281, 110] on div "Contains https://www.dexerto.com/food/starbucks-customers-outraged-as-barista-a…" at bounding box center [246, 95] width 113 height 61
click at [285, 113] on div "Apply" at bounding box center [289, 115] width 14 height 8
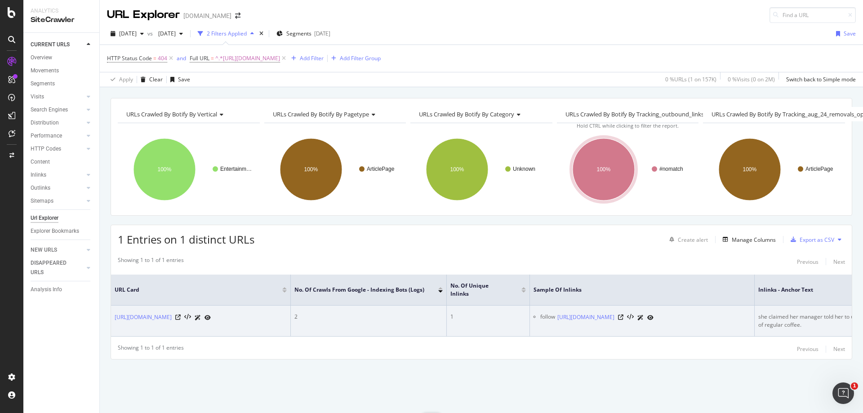
click at [793, 313] on div "she claimed her manager told her to use decaf in customer’s orders after they r…" at bounding box center [867, 321] width 218 height 16
click at [623, 315] on icon at bounding box center [620, 317] width 5 height 5
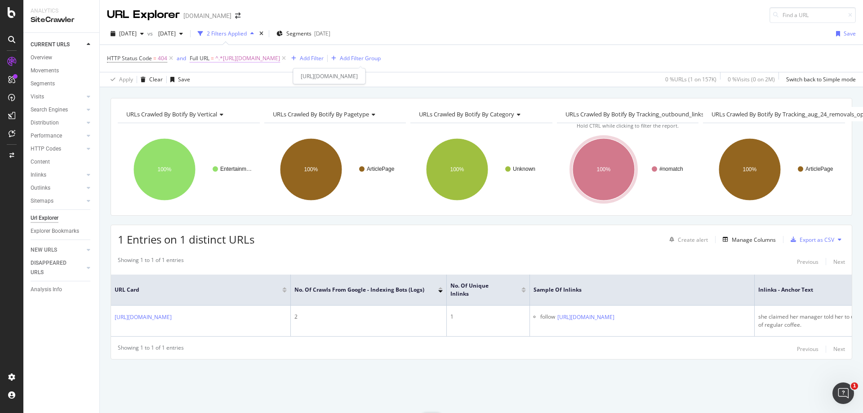
click at [280, 58] on span "^.*https://www.dexerto.com/food/starbucks-customers-outraged-as-barista-admits-…" at bounding box center [247, 58] width 65 height 13
click at [251, 91] on input "[URL][DOMAIN_NAME]" at bounding box center [239, 96] width 85 height 14
paste input "entertainment/ninja-reacts-blink-182-roasting-mixer-twitchcon-1085379"
type input "https://www.dexerto.com/entertainment/ninja-reacts-blink-182-roasting-mixer-twi…"
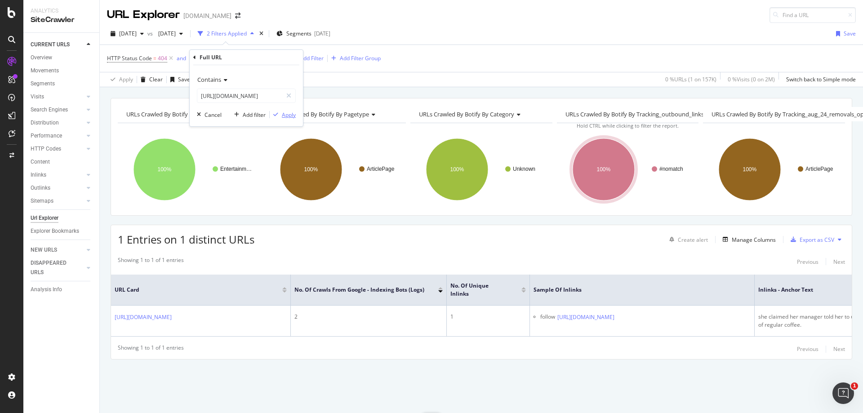
click at [283, 111] on div "Apply" at bounding box center [289, 115] width 14 height 8
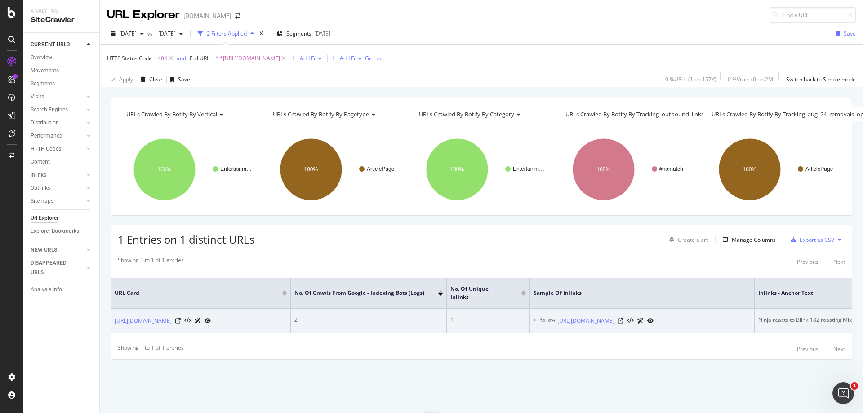
click at [789, 316] on div "Ninja reacts to Blink-182 roasting Mixer at TwitchCon" at bounding box center [824, 320] width 133 height 8
click at [623, 318] on icon at bounding box center [620, 320] width 5 height 5
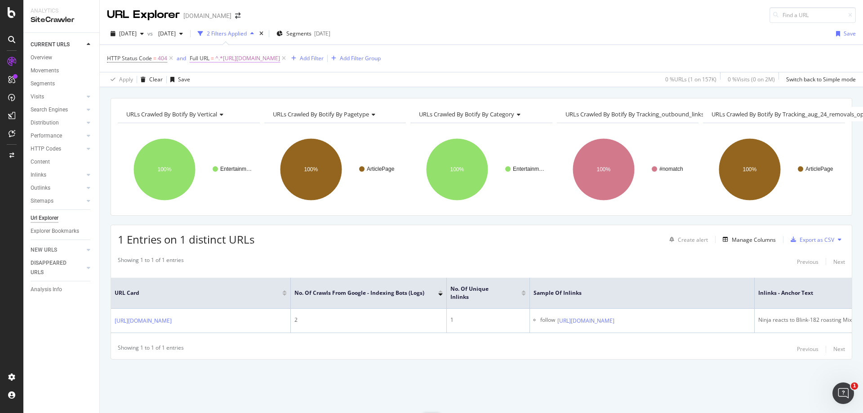
click at [267, 62] on span "^.*https://www.dexerto.com/entertainment/ninja-reacts-blink-182-roasting-mixer-…" at bounding box center [247, 58] width 65 height 13
click at [259, 97] on input "https://www.dexerto.com/entertainment/ninja-reacts-blink-182-roasting-mixer-twi…" at bounding box center [239, 96] width 85 height 14
paste input "csgo/cloud9-csgo-makes-another-roster-change-following-subpar-results"
type input "https://www.dexerto.com/csgo/cloud9-csgo-makes-another-roster-change-following-…"
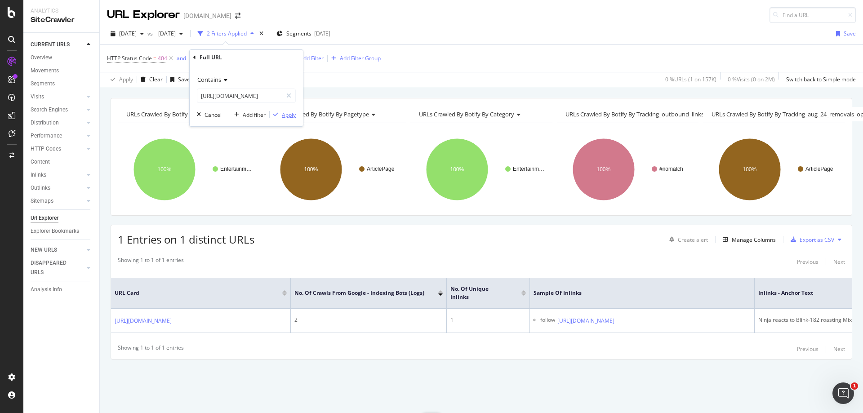
click at [285, 112] on div "Apply" at bounding box center [289, 115] width 14 height 8
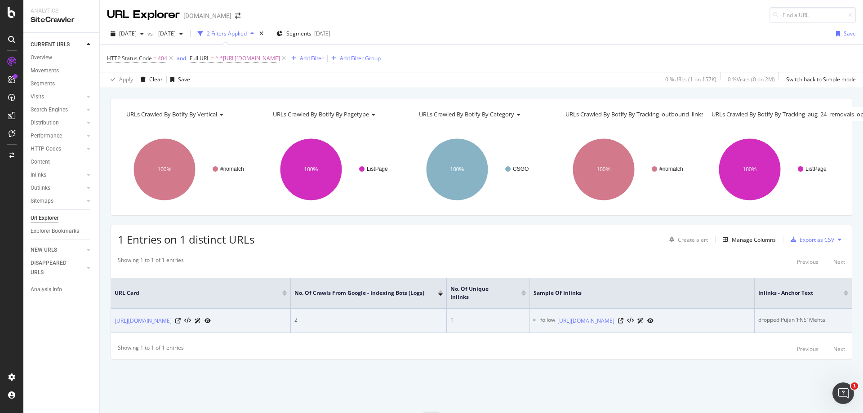
click at [806, 316] on div "dropped Pujan ‘FNS’ Mehta" at bounding box center [803, 320] width 90 height 8
click at [623, 319] on icon at bounding box center [620, 320] width 5 height 5
click at [789, 316] on div "dropped Pujan ‘FNS’ Mehta" at bounding box center [803, 320] width 90 height 8
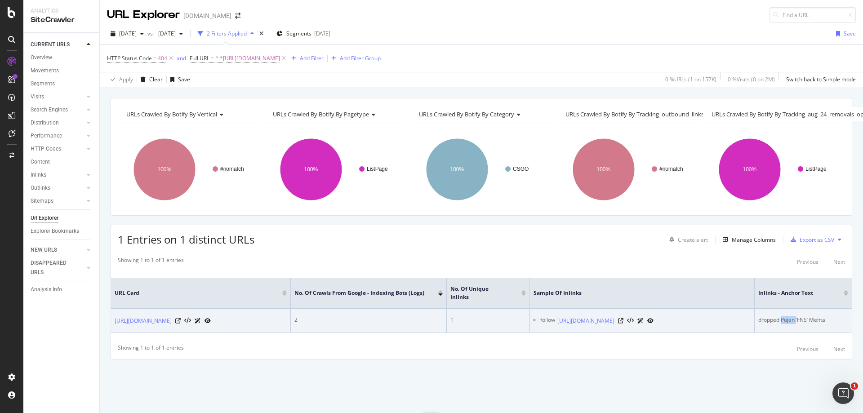
click at [789, 316] on div "dropped Pujan ‘FNS’ Mehta" at bounding box center [803, 320] width 90 height 8
drag, startPoint x: 795, startPoint y: 310, endPoint x: 756, endPoint y: 309, distance: 39.1
click at [756, 309] on td "dropped Pujan ‘FNS’ Mehta" at bounding box center [803, 321] width 97 height 24
